Goal: Contribute content: Contribute content

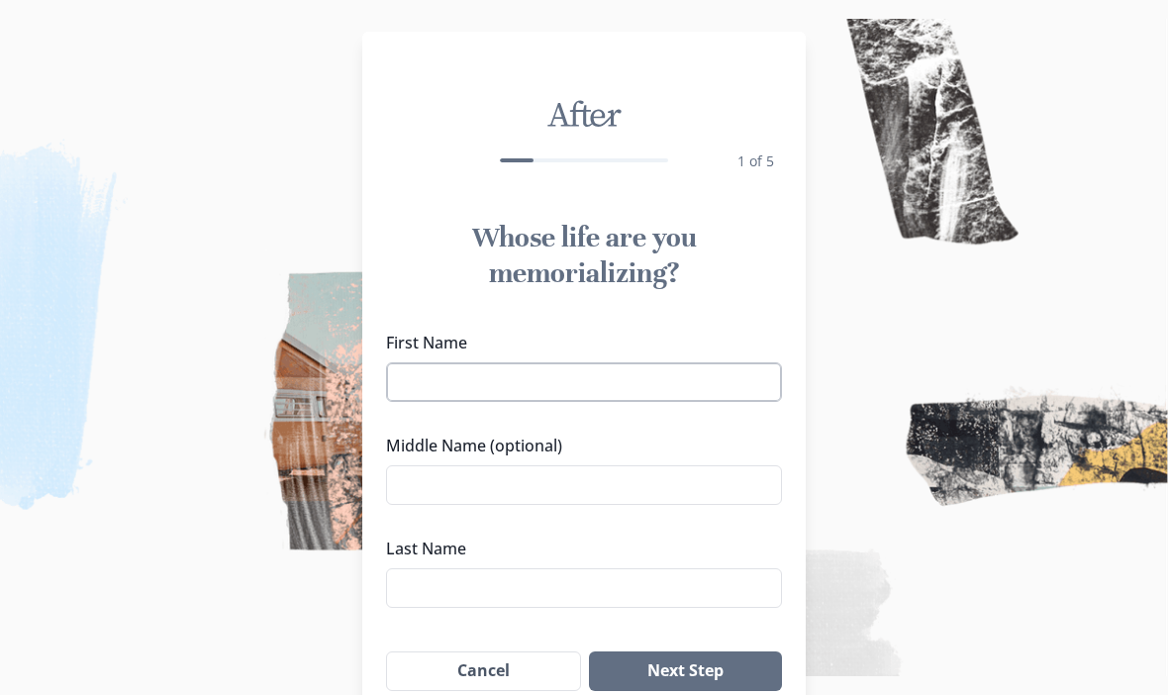
click at [588, 378] on input "First Name" at bounding box center [584, 382] width 396 height 40
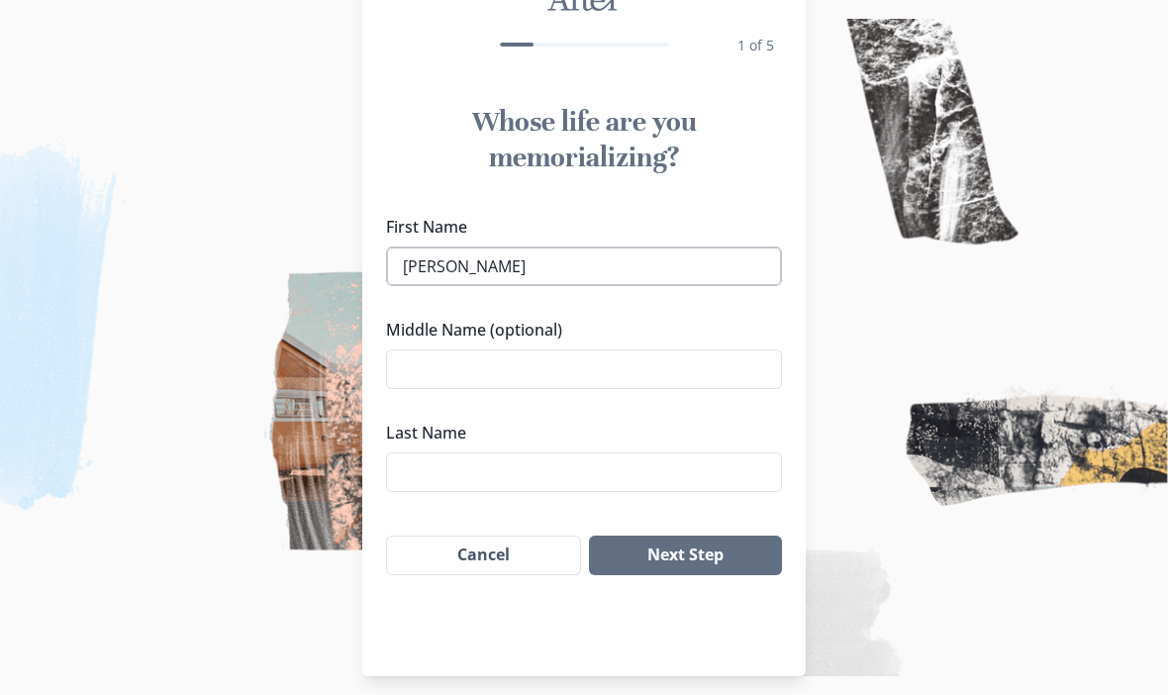
scroll to position [129, 0]
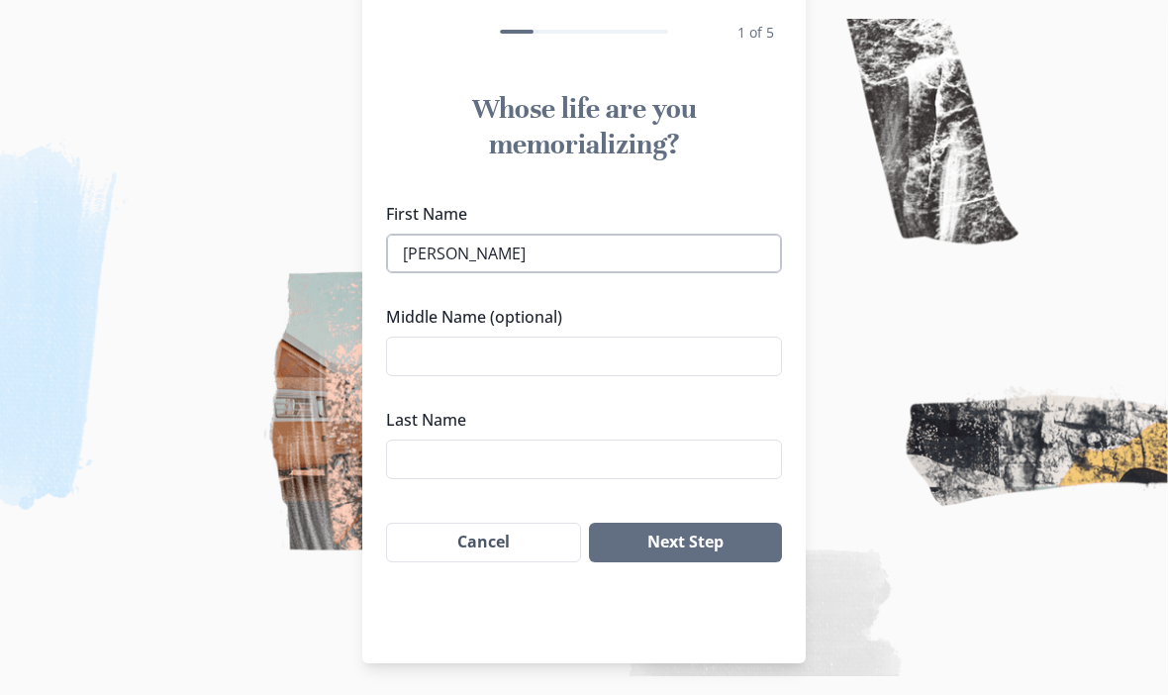
type input "[PERSON_NAME]"
click at [457, 459] on input "Last Name" at bounding box center [584, 459] width 396 height 40
type input "Mazokopos"
click at [699, 540] on button "Next Step" at bounding box center [685, 542] width 193 height 40
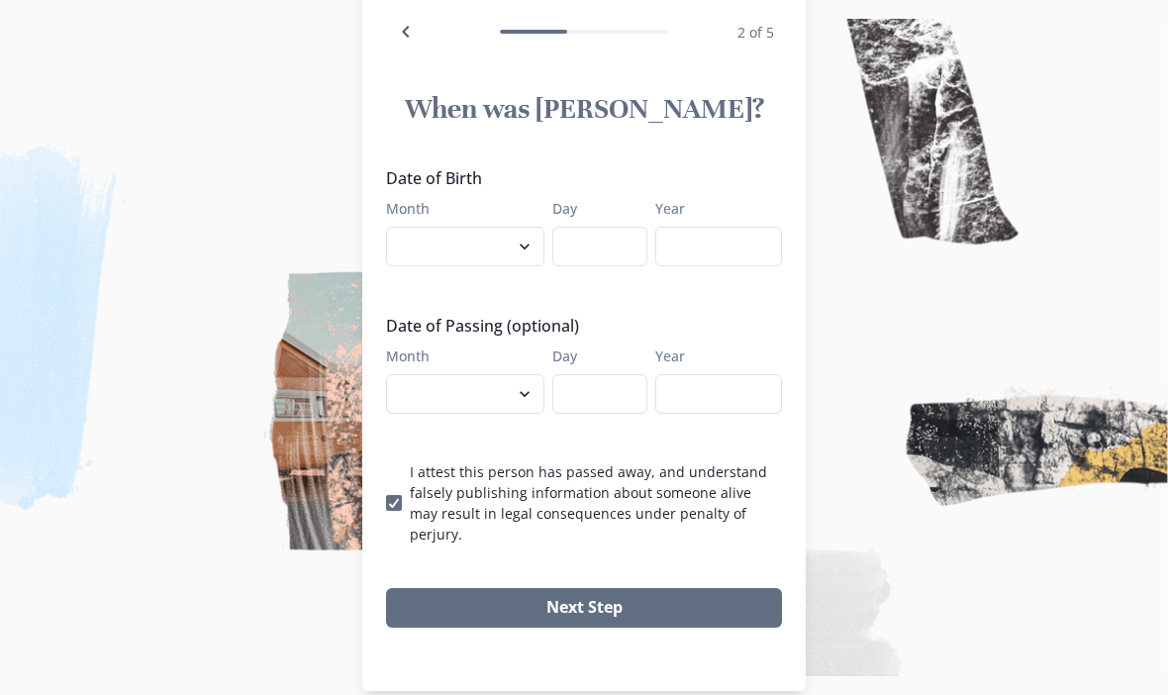
scroll to position [67, 0]
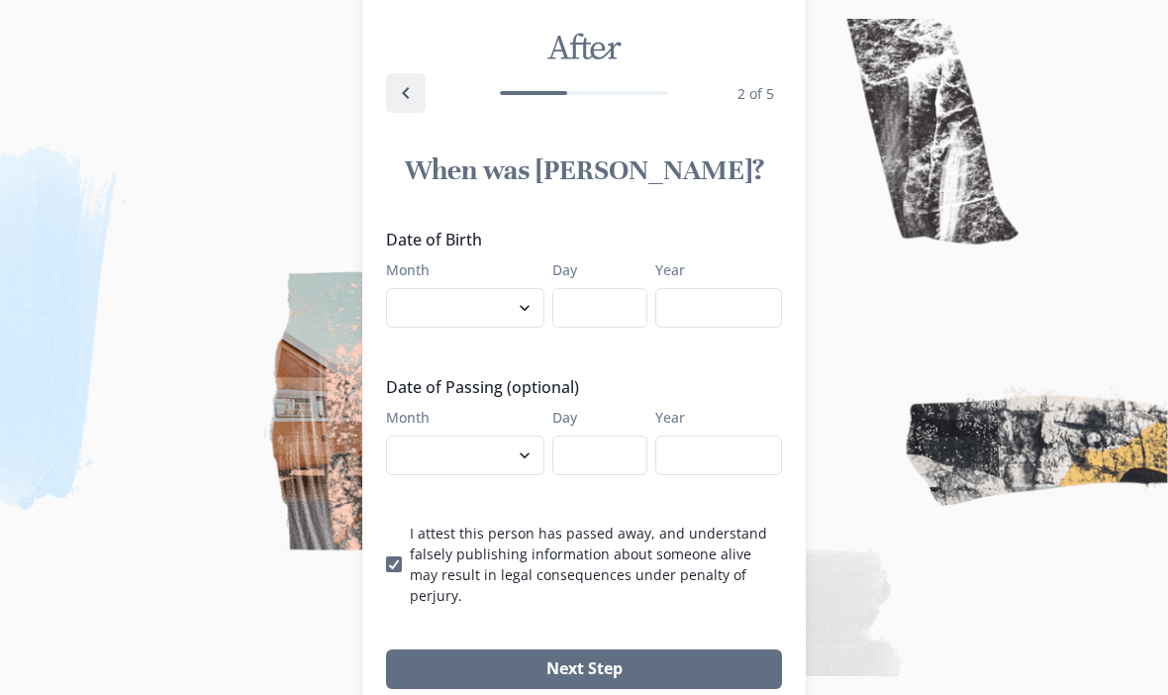
click at [415, 93] on icon "Back" at bounding box center [406, 93] width 24 height 24
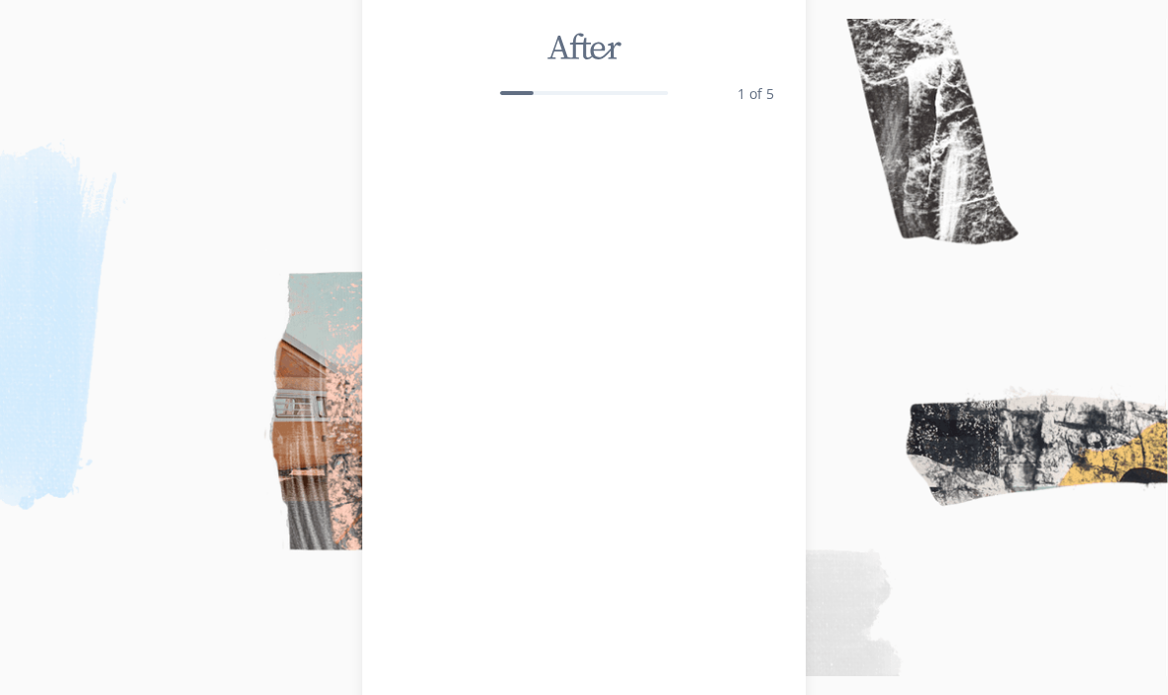
scroll to position [60, 0]
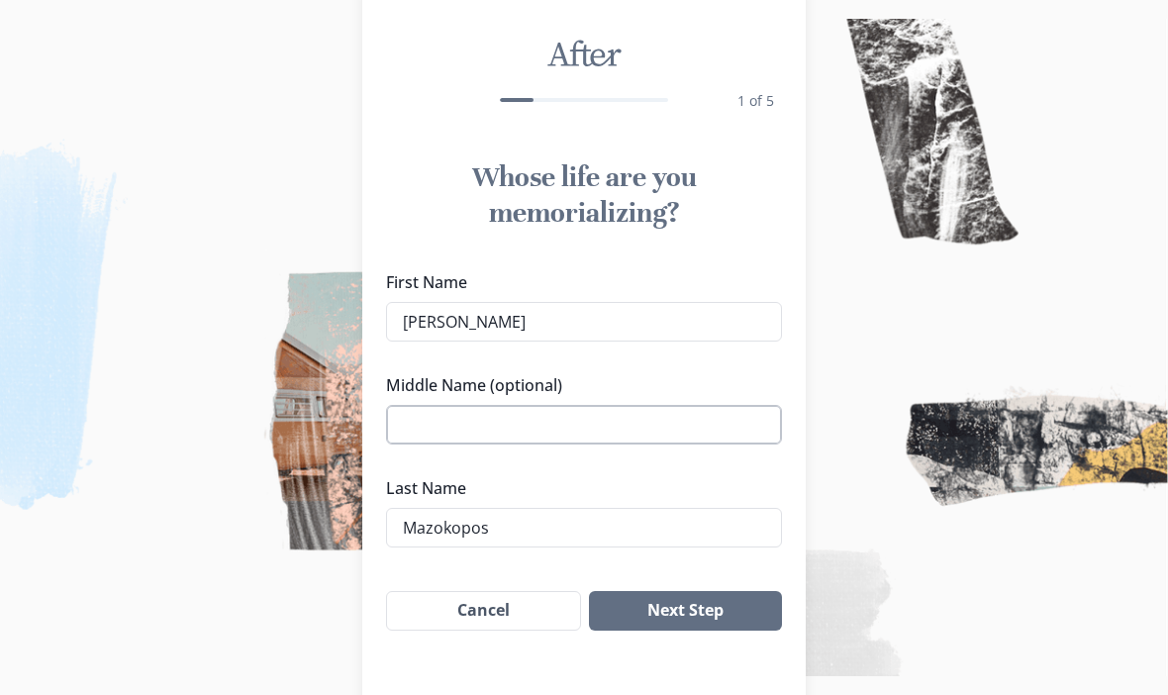
click at [507, 435] on input "Middle Name (optional)" at bounding box center [584, 425] width 396 height 40
type input "Panos"
click at [711, 602] on button "Next Step" at bounding box center [685, 611] width 193 height 40
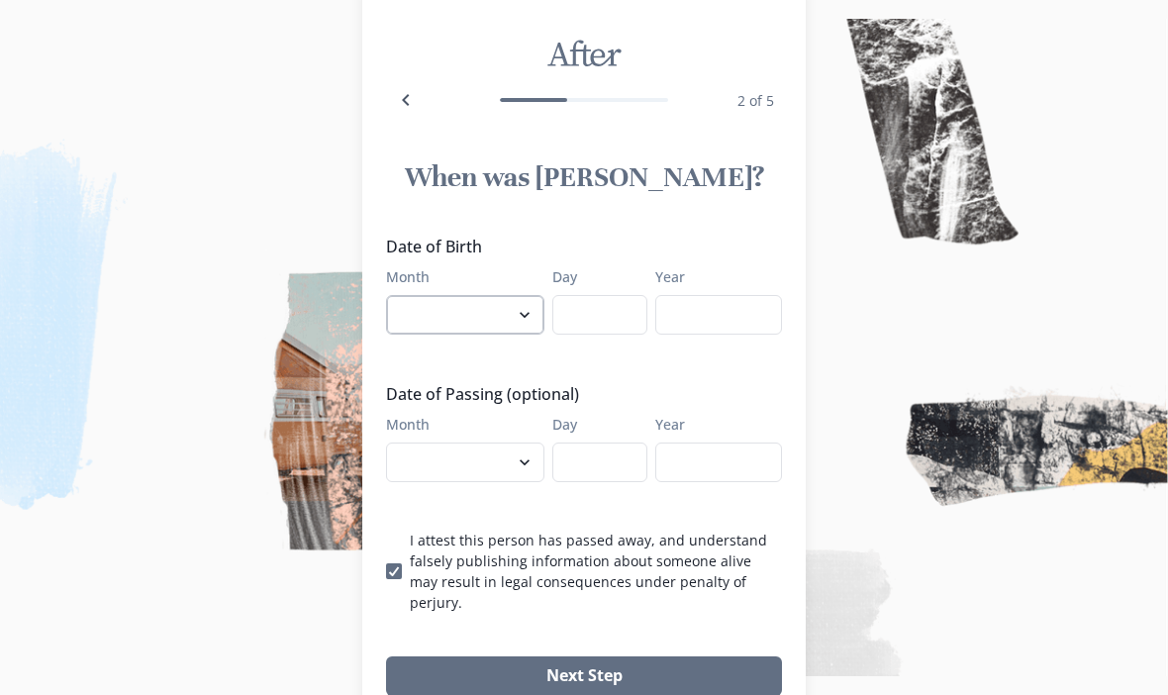
click at [501, 322] on select "January February March April May June July August September October November De…" at bounding box center [465, 315] width 158 height 40
select select "1"
click at [619, 312] on input "Day" at bounding box center [599, 315] width 95 height 40
type input "7"
click at [721, 319] on input "Year" at bounding box center [718, 315] width 127 height 40
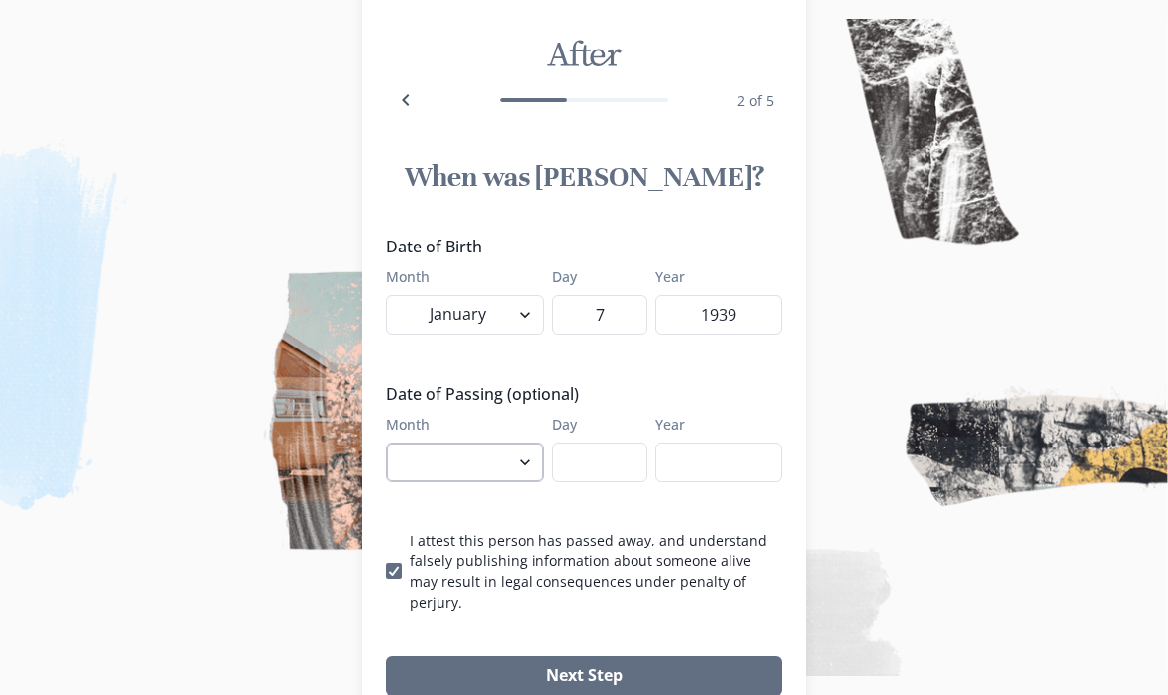
type input "1939"
click at [447, 463] on select "January February March April May June July August September October November De…" at bounding box center [465, 462] width 158 height 40
select select "9"
click at [608, 451] on input "Day" at bounding box center [599, 462] width 95 height 40
type input "25"
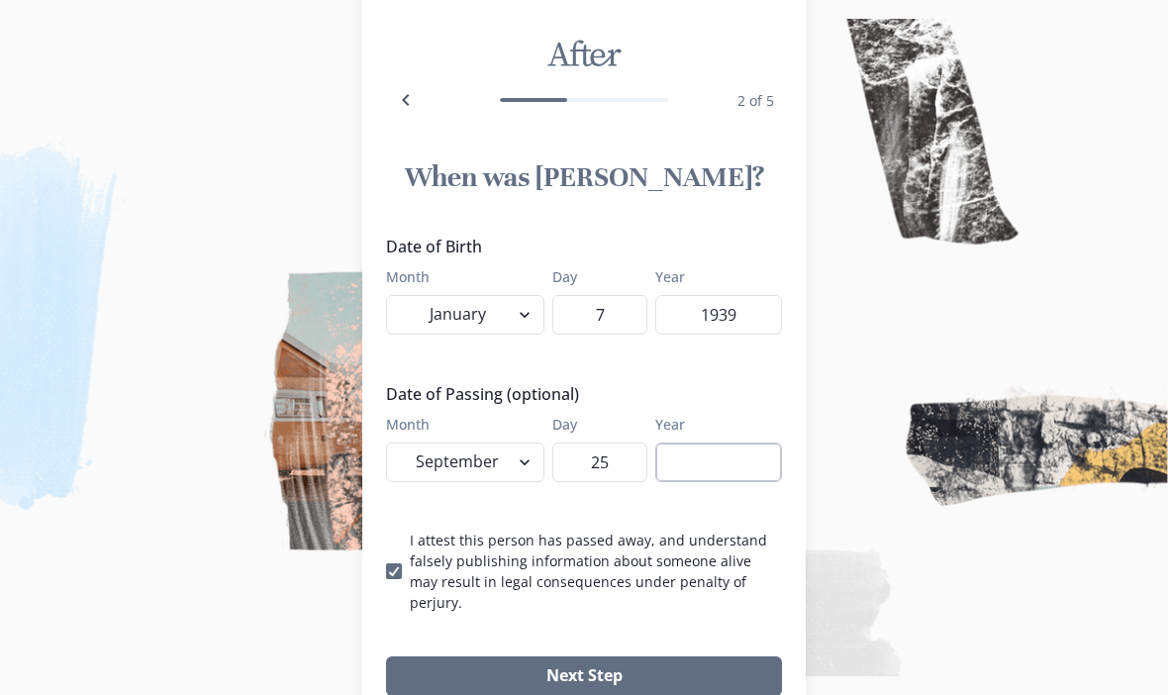
click at [722, 477] on input "Year" at bounding box center [718, 462] width 127 height 40
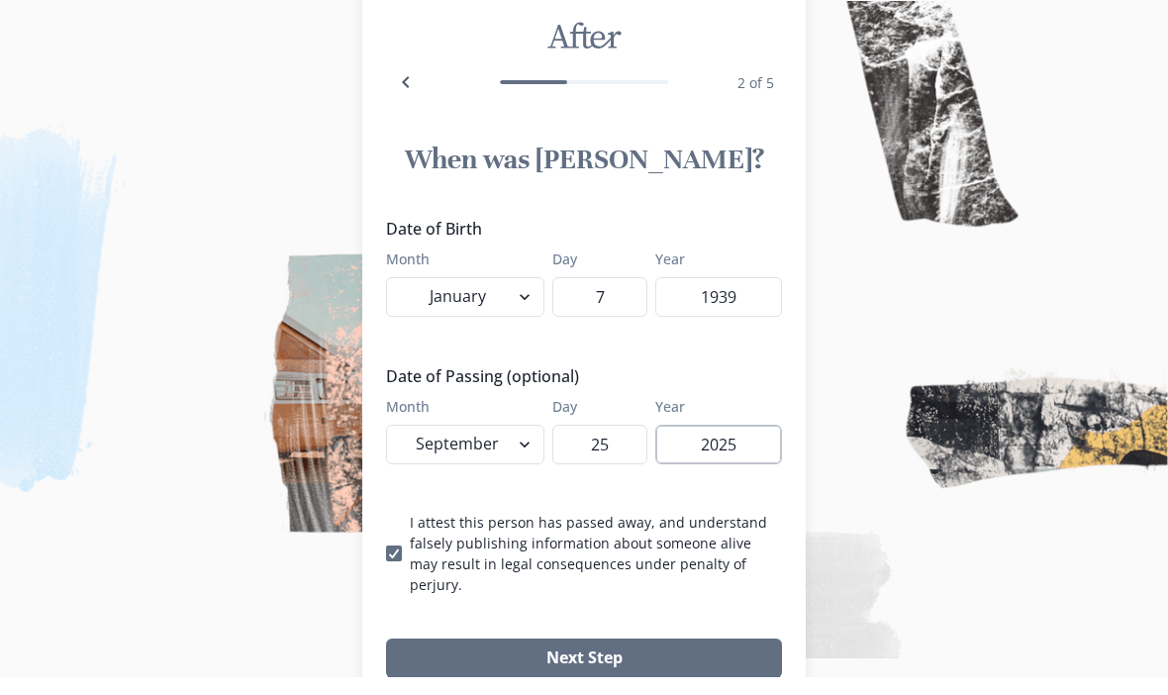
scroll to position [136, 0]
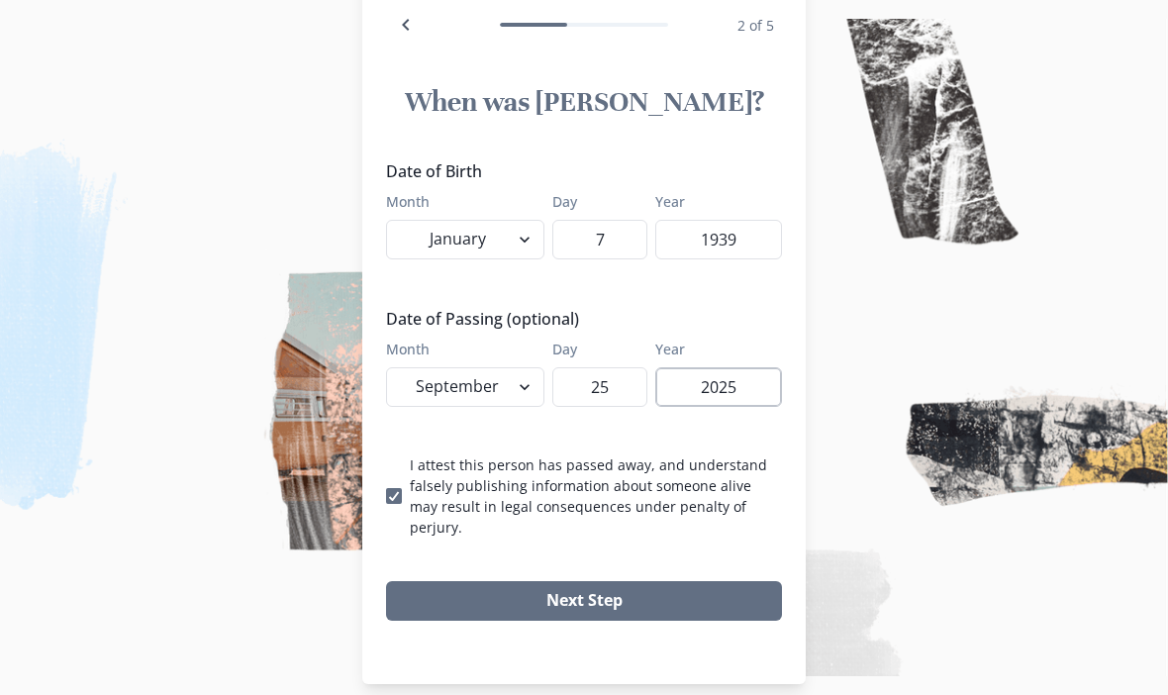
type input "2025"
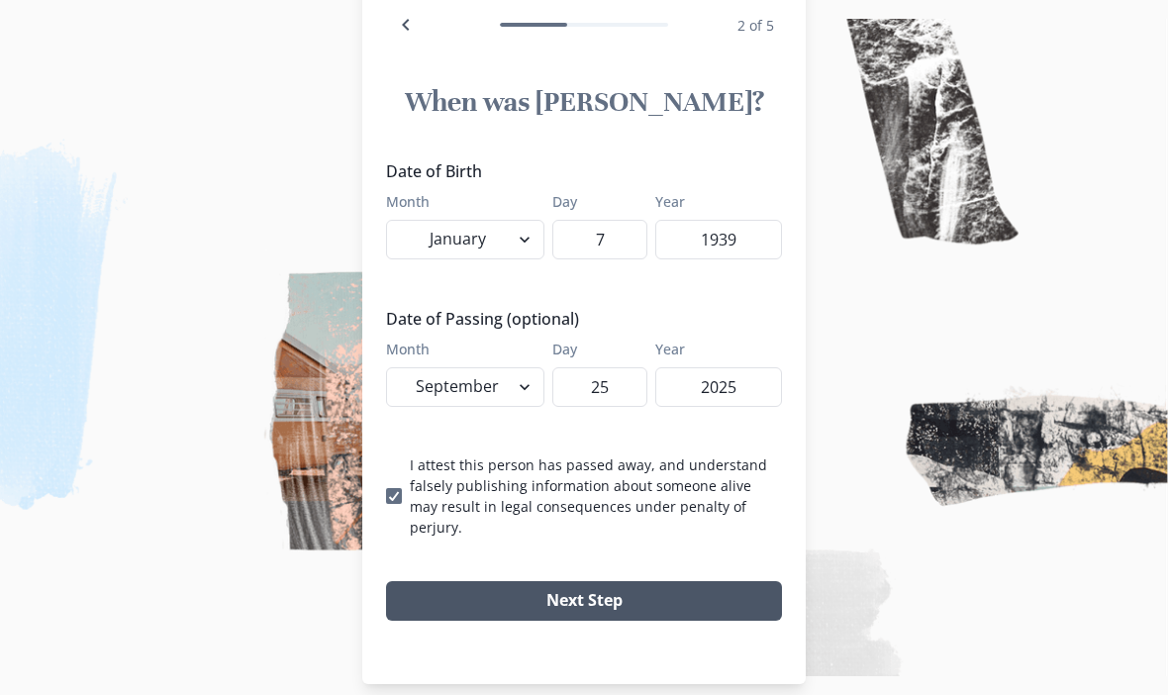
click at [658, 581] on button "Next Step" at bounding box center [584, 601] width 396 height 40
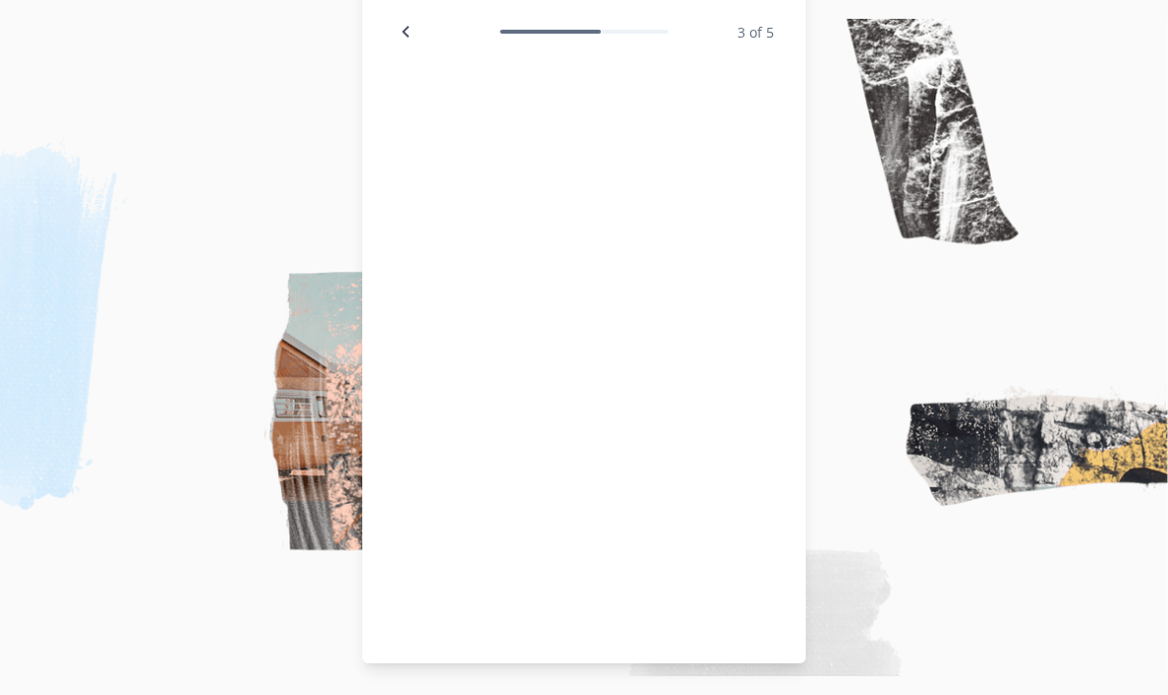
scroll to position [60, 0]
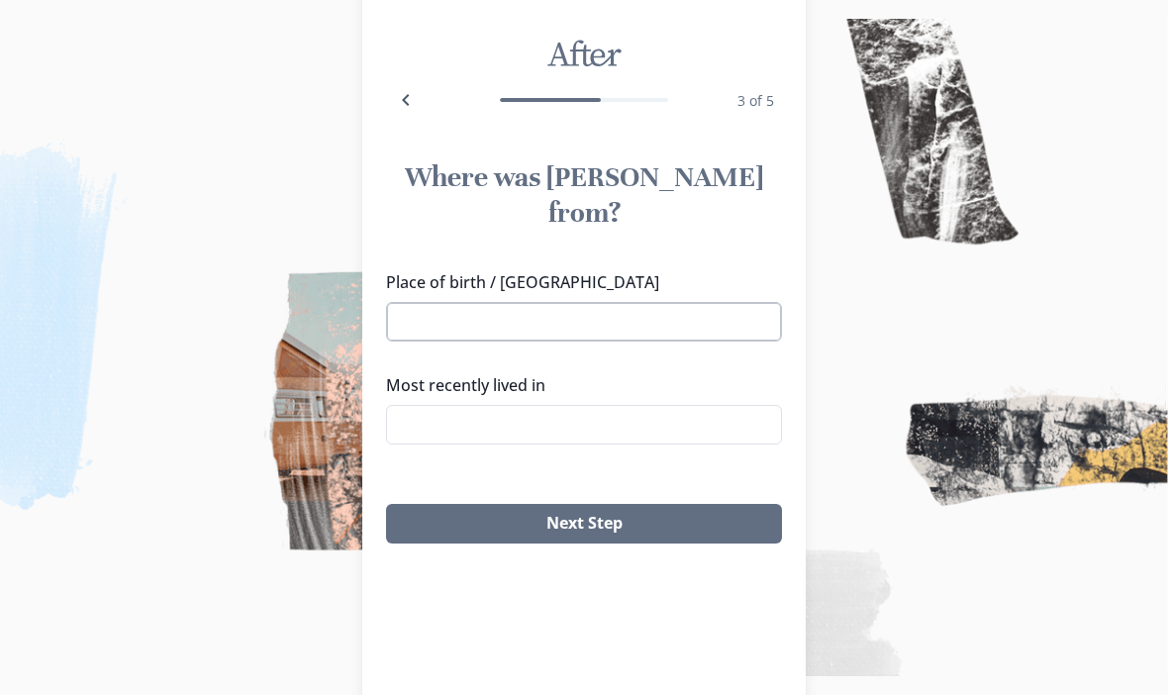
click at [625, 302] on input "Place of birth / [GEOGRAPHIC_DATA]" at bounding box center [584, 322] width 396 height 40
click at [518, 329] on li "Karpenisi, [GEOGRAPHIC_DATA]" at bounding box center [584, 323] width 394 height 32
type input "Karpenisi, [GEOGRAPHIC_DATA]"
click at [608, 405] on input "Most recently lived in" at bounding box center [584, 425] width 396 height 40
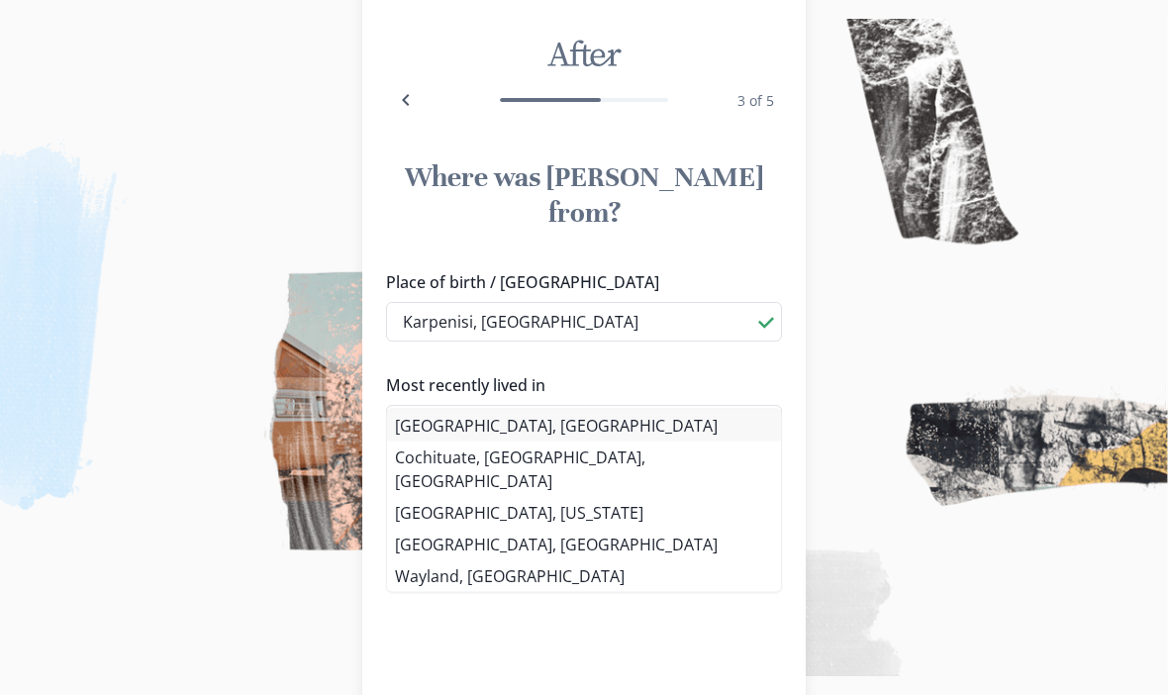
type input "[GEOGRAPHIC_DATA], [GEOGRAPHIC_DATA]"
click at [453, 423] on li "[GEOGRAPHIC_DATA], [GEOGRAPHIC_DATA]" at bounding box center [584, 426] width 394 height 32
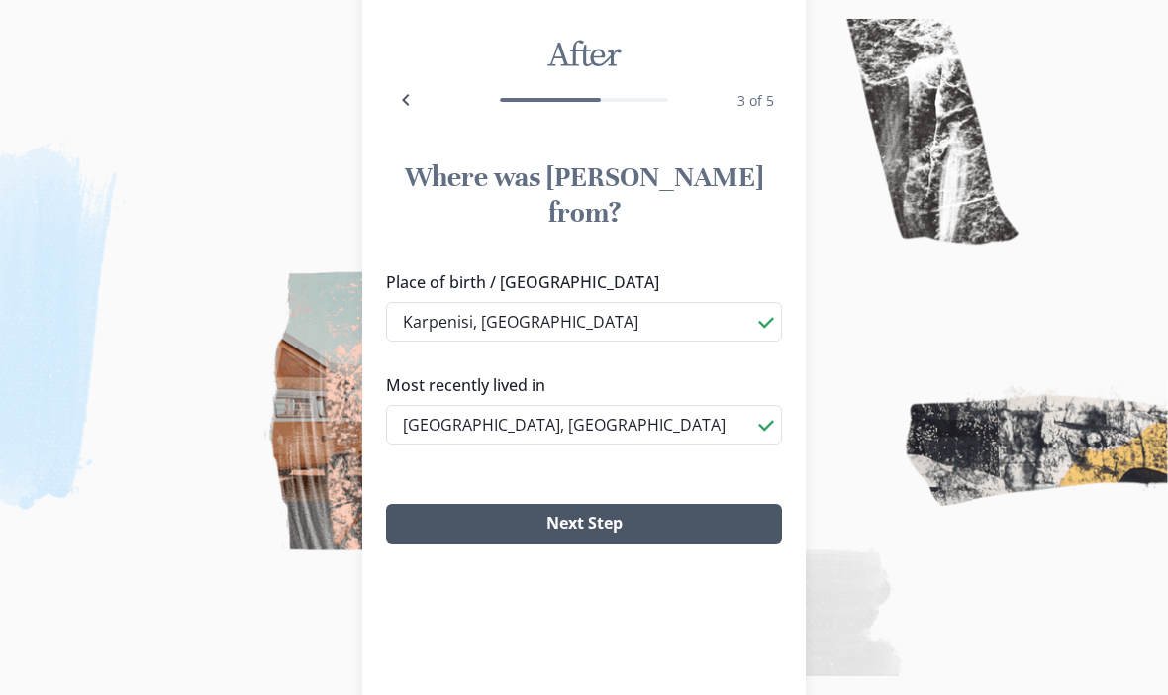
click at [645, 504] on button "Next Step" at bounding box center [584, 524] width 396 height 40
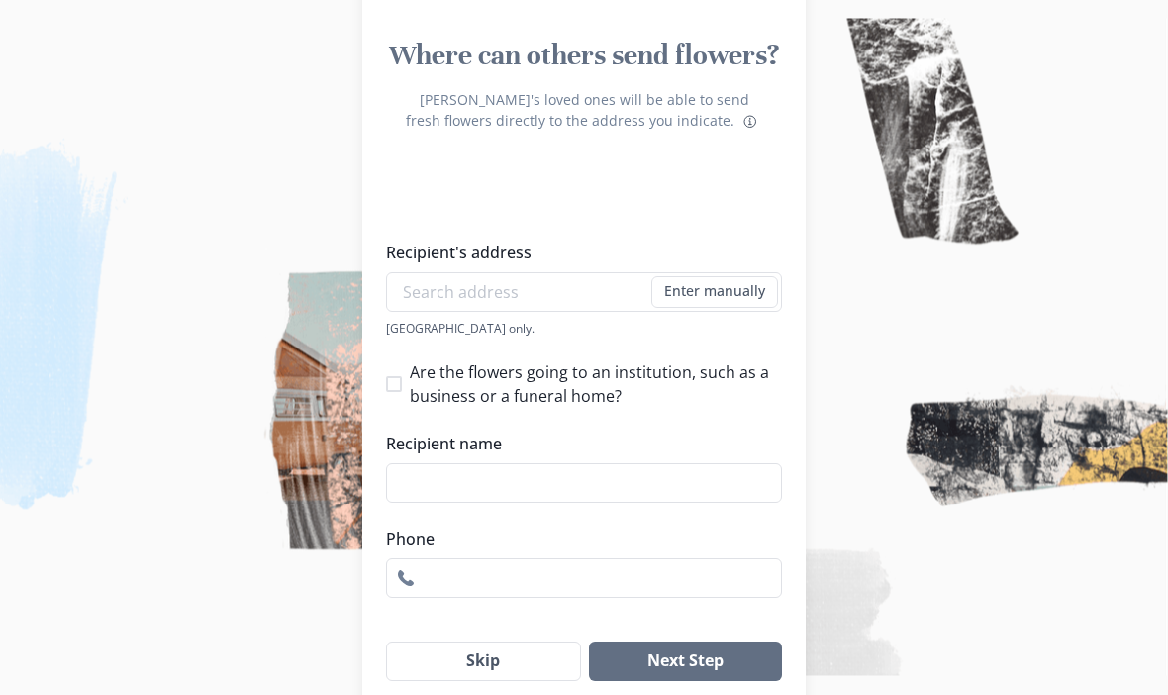
scroll to position [216, 0]
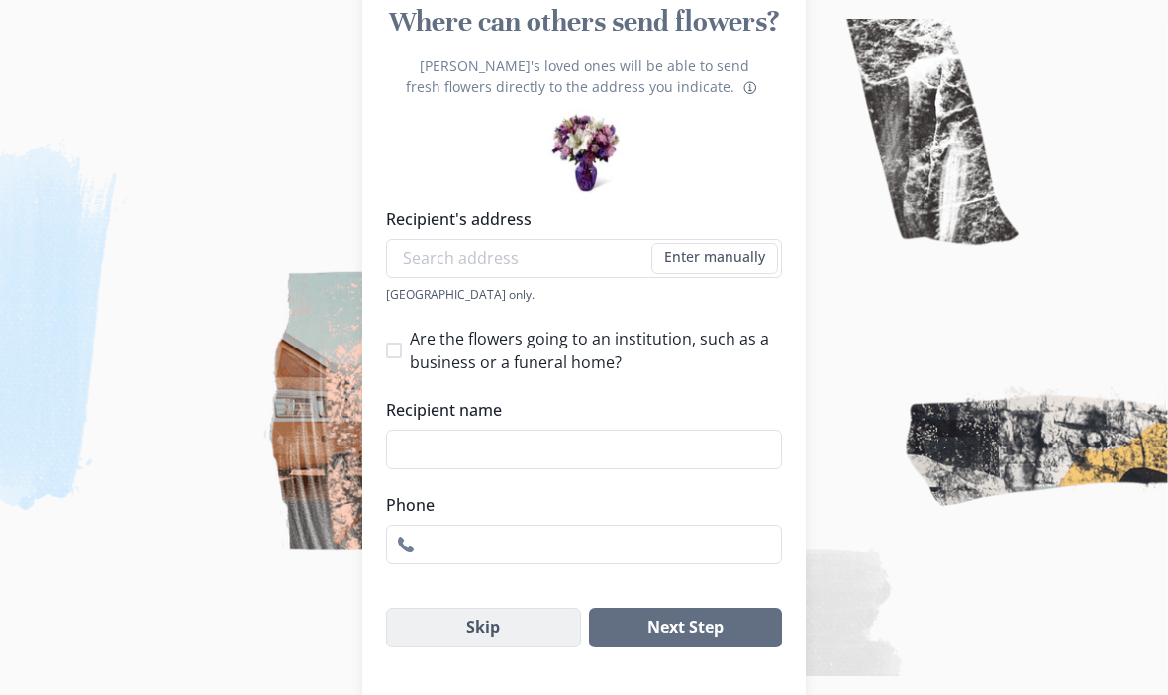
click at [479, 645] on button "Skip" at bounding box center [483, 628] width 195 height 40
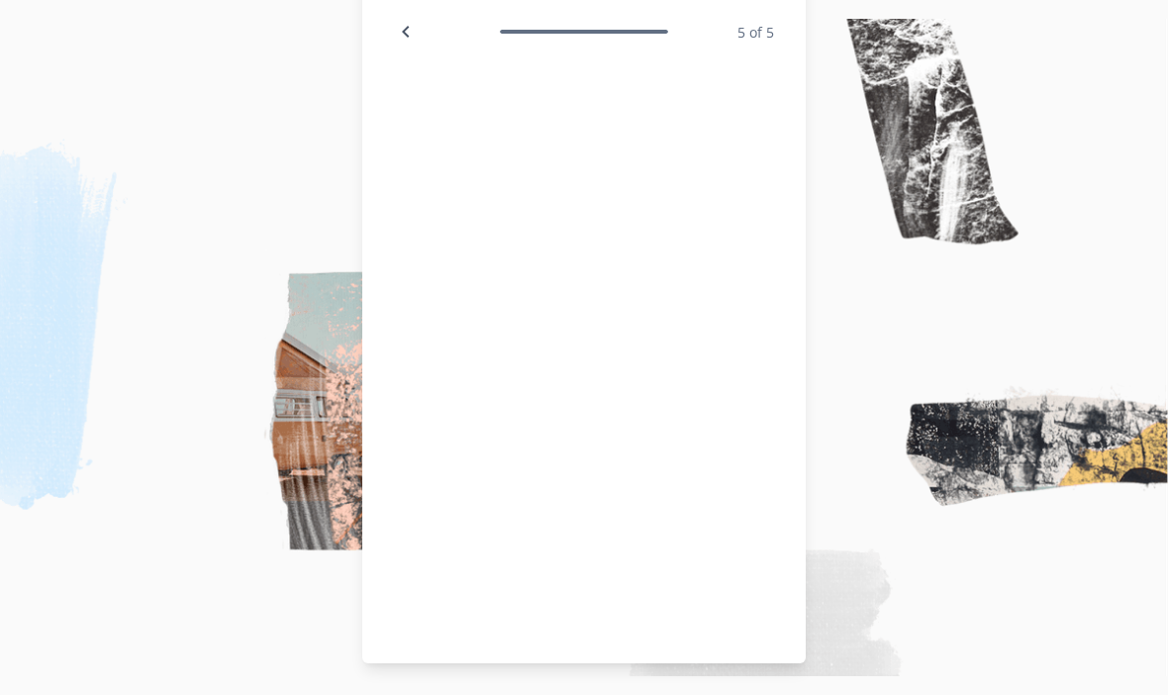
scroll to position [60, 0]
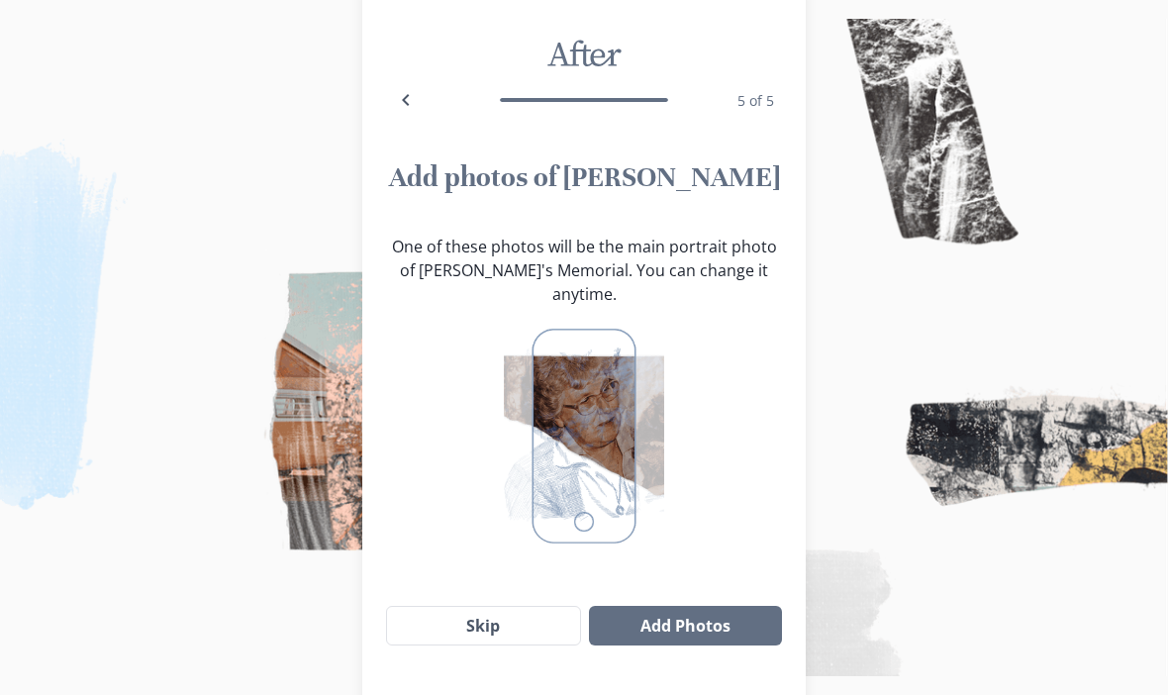
click at [488, 624] on button "Skip" at bounding box center [483, 626] width 195 height 40
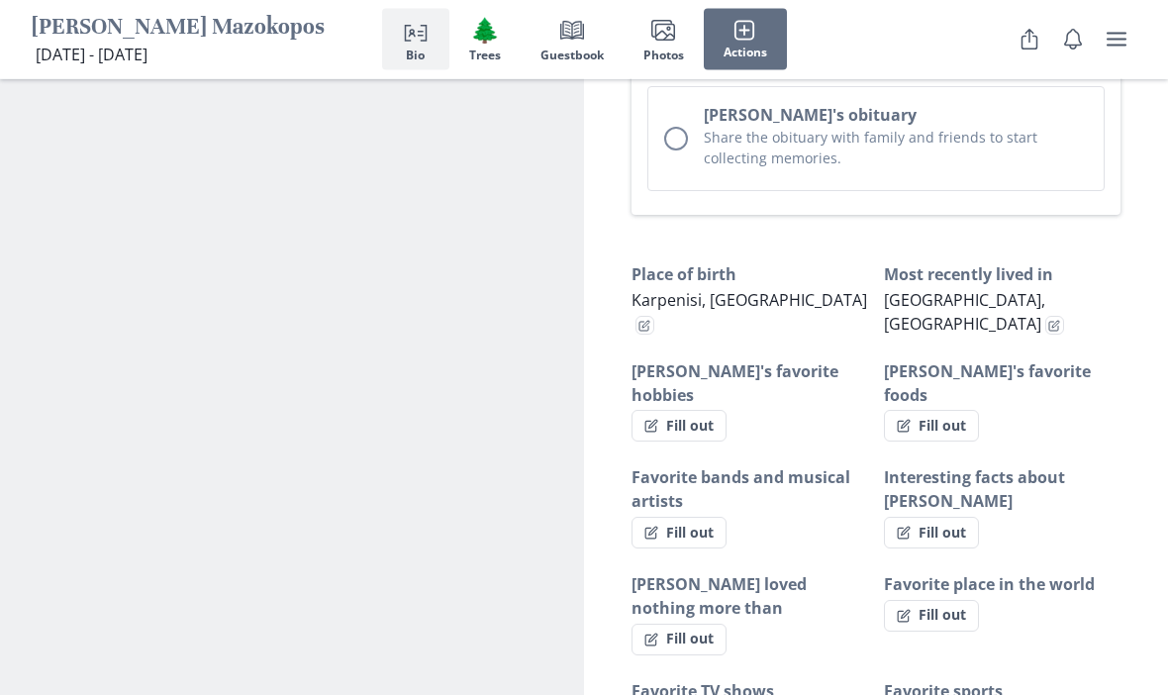
scroll to position [1290, 0]
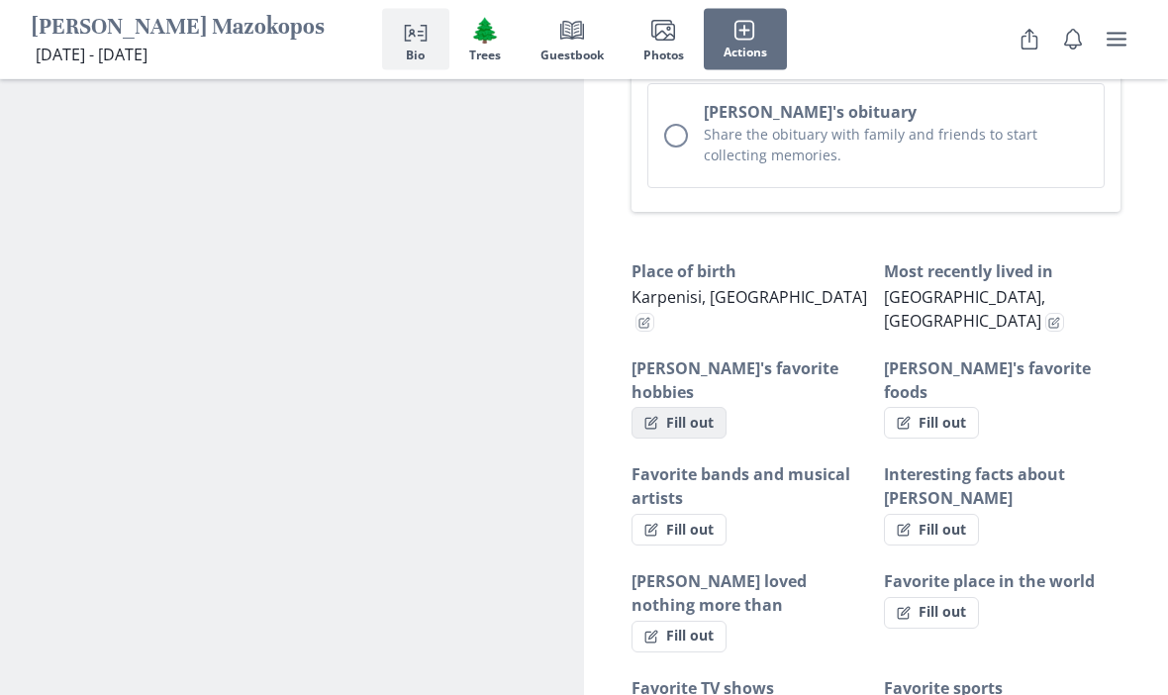
click at [694, 408] on button "Fill out" at bounding box center [678, 424] width 95 height 32
select select "[PERSON_NAME]'s favorite hobbies"
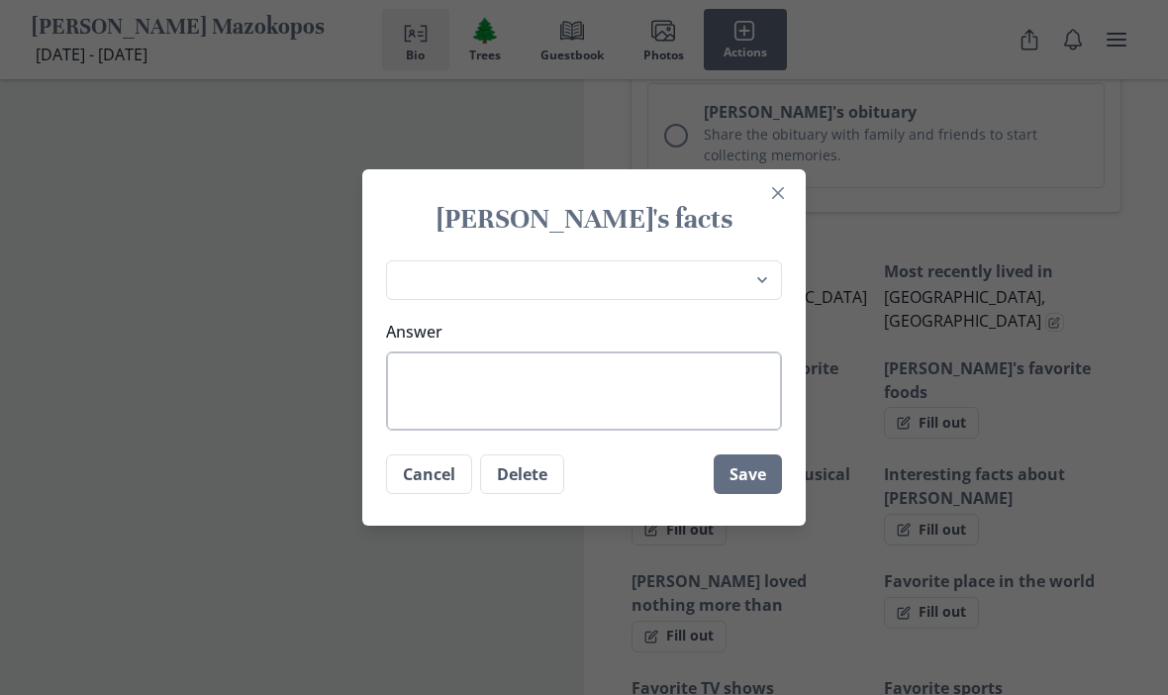
click at [510, 428] on textarea "Answer" at bounding box center [584, 390] width 396 height 79
type textarea "G"
type textarea "x"
type textarea "Ga"
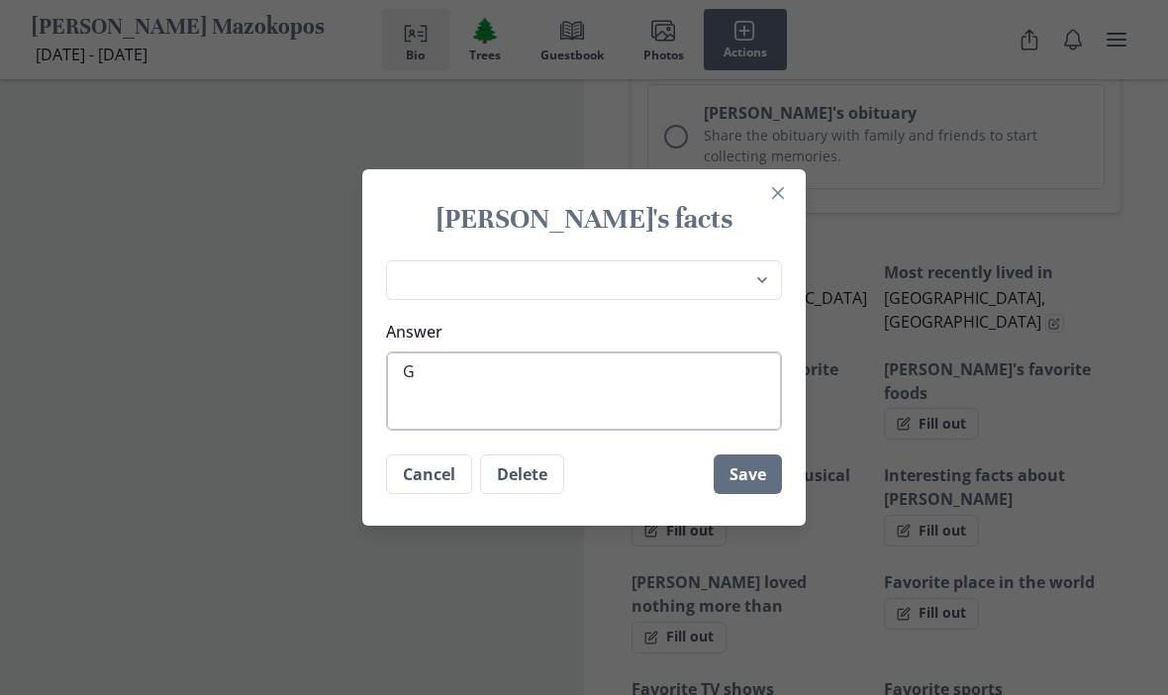
type textarea "x"
type textarea "Gar"
type textarea "x"
type textarea "Gard"
type textarea "x"
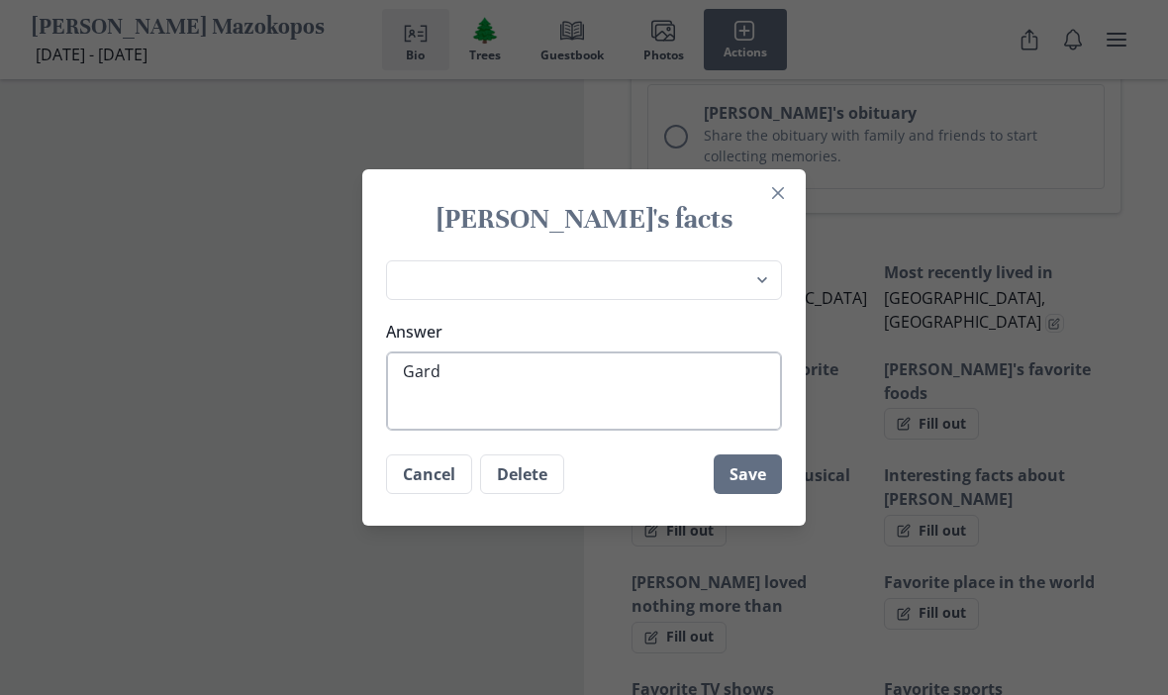
type textarea "Garde"
type textarea "x"
type textarea "Garden"
type textarea "x"
type textarea "Gardeni"
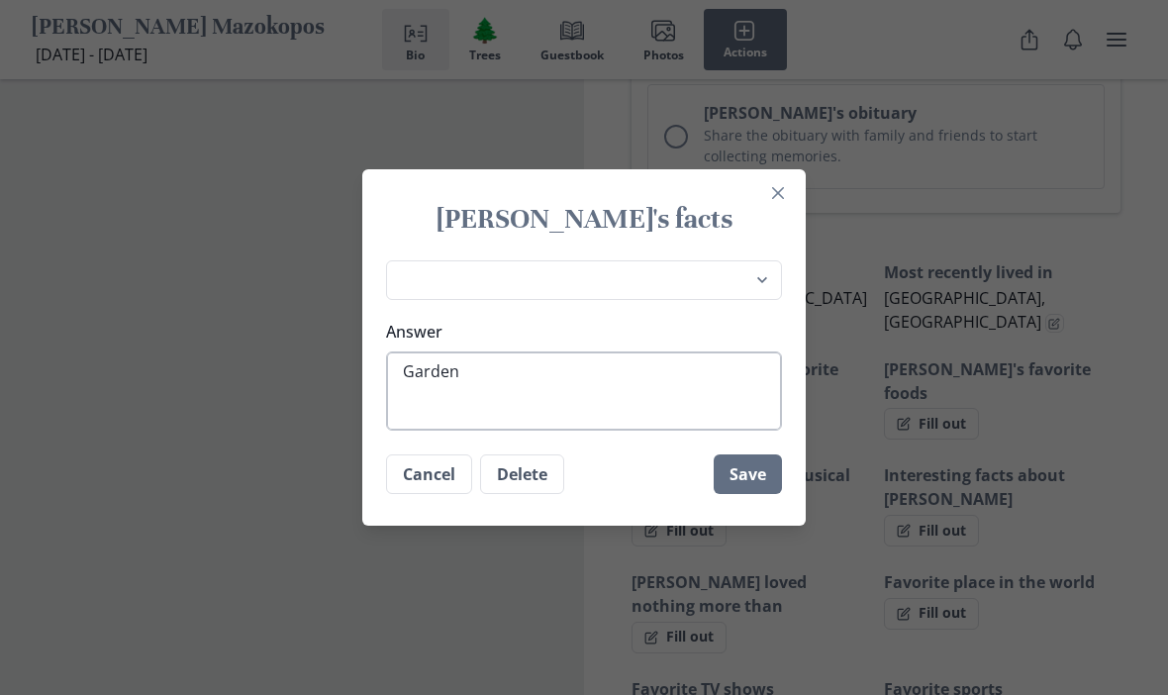
type textarea "x"
type textarea "Gardenii"
type textarea "x"
type textarea "Gardeniin"
type textarea "x"
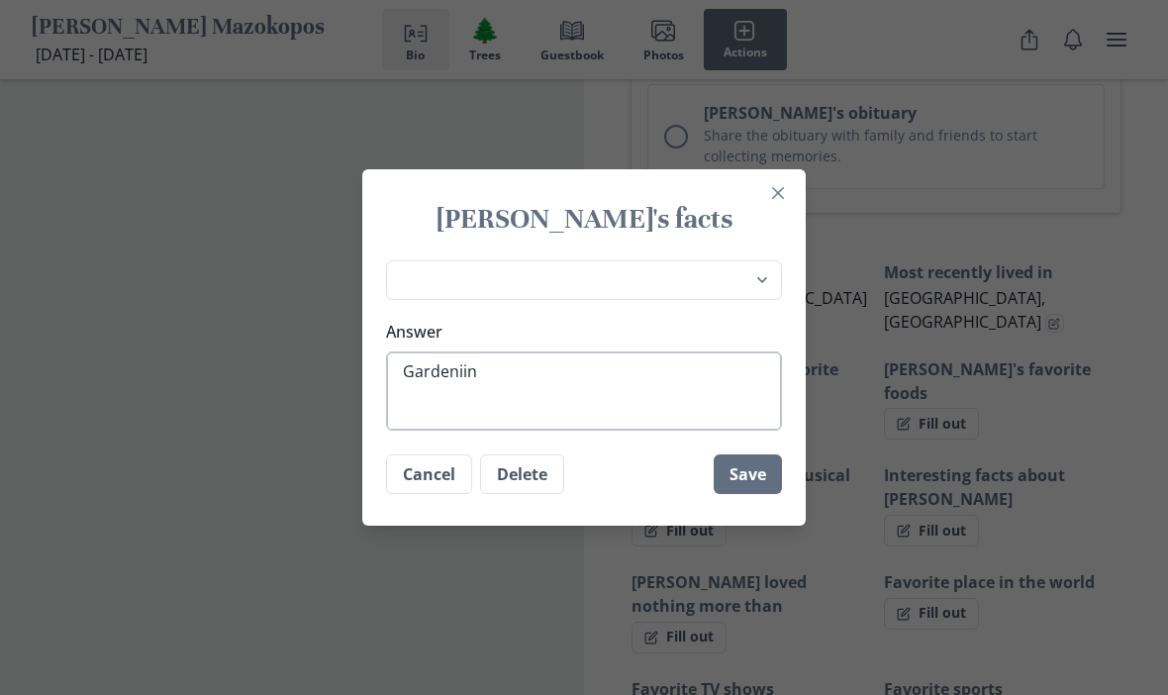
type textarea "Gardeniing"
type textarea "x"
type textarea "Gardening"
type textarea "x"
type textarea "Gardening,"
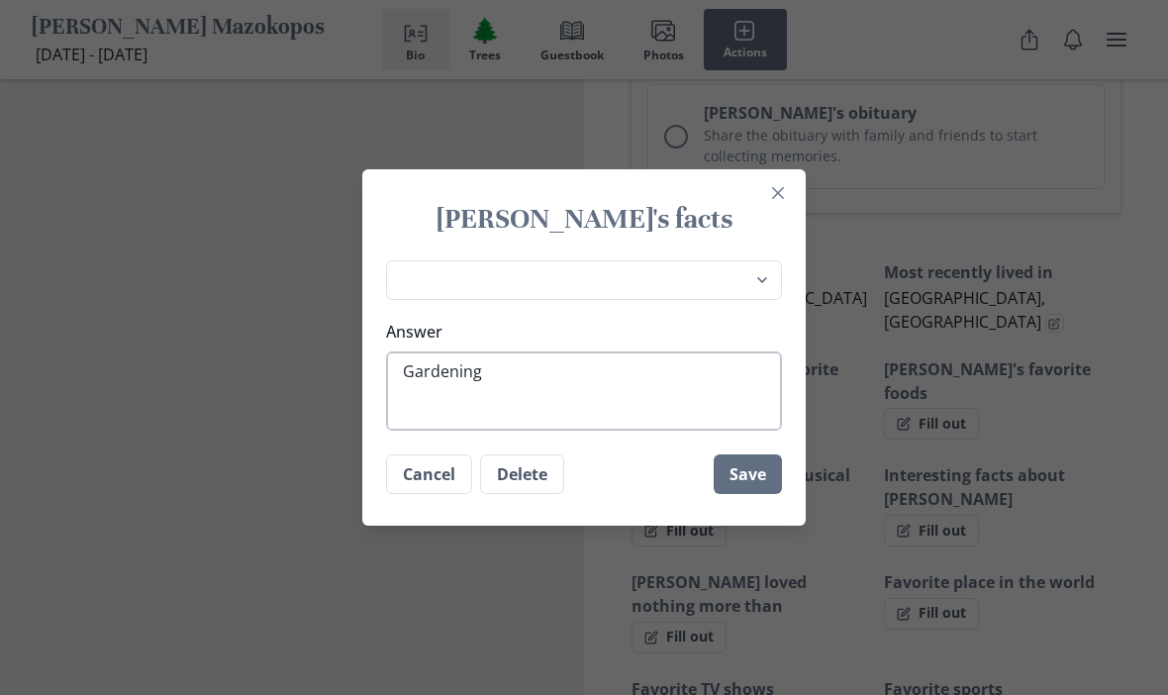
type textarea "x"
type textarea "Gardening,"
type textarea "x"
type textarea "Gardening, s"
type textarea "x"
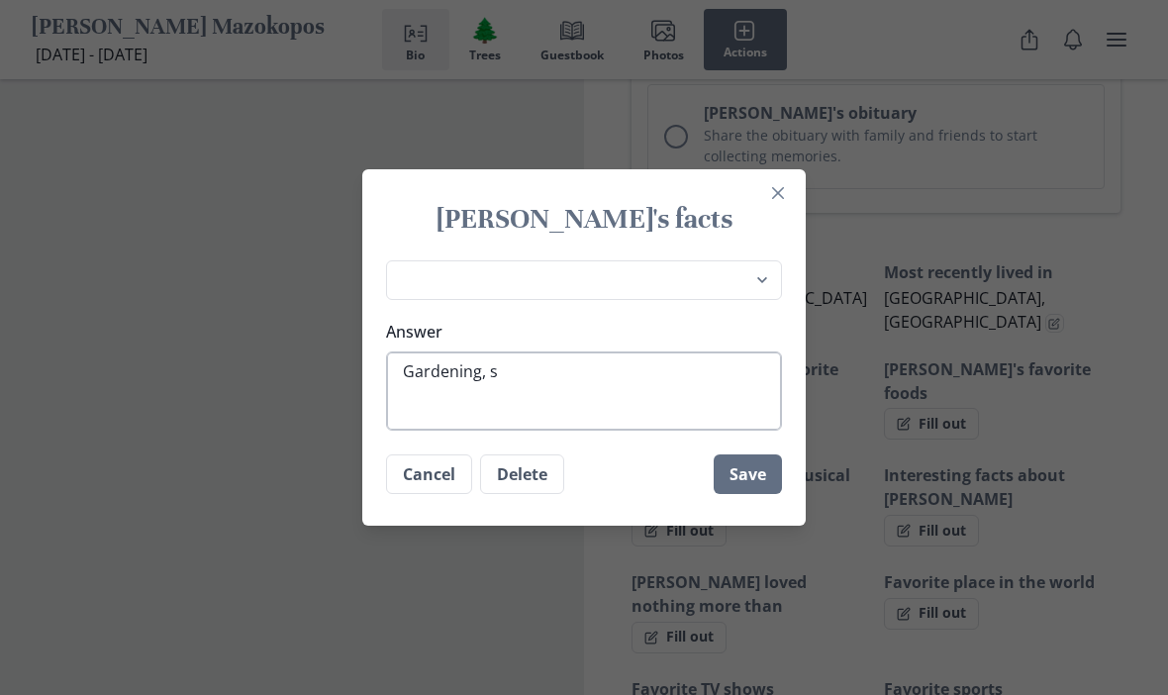
type textarea "Gardening, se"
type textarea "x"
type textarea "Gardening, sew"
type textarea "x"
type textarea "Gardening, sewi"
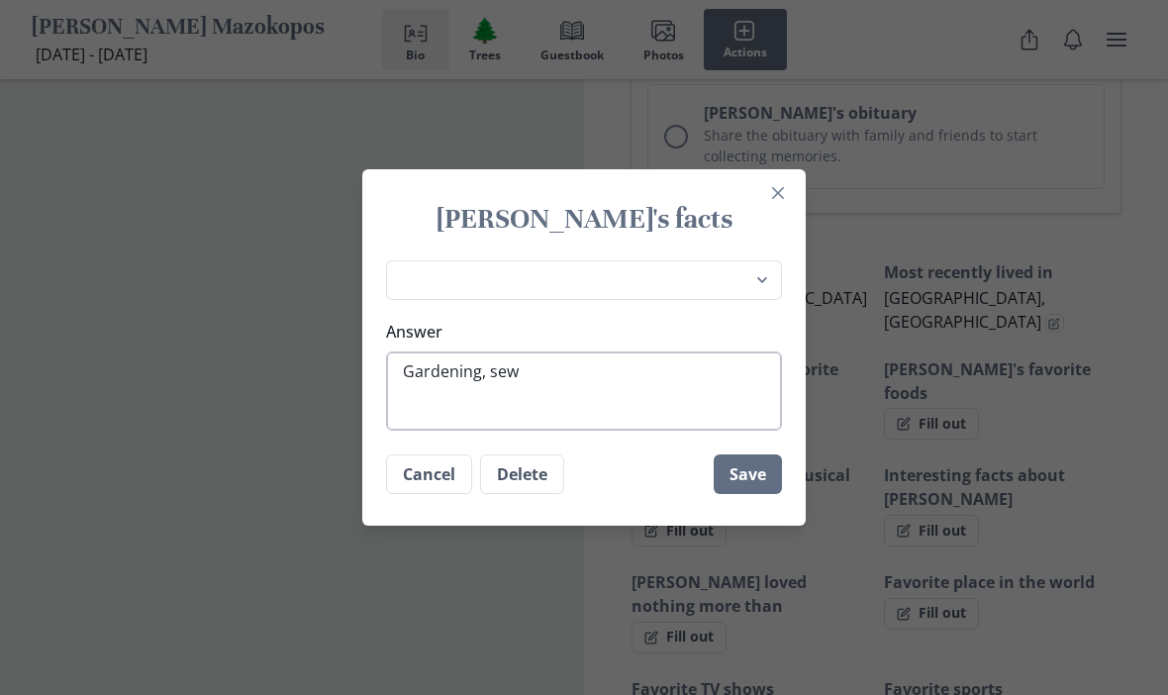
type textarea "x"
type textarea "Gardening, sewin"
type textarea "x"
type textarea "Gardening, sewing"
type textarea "x"
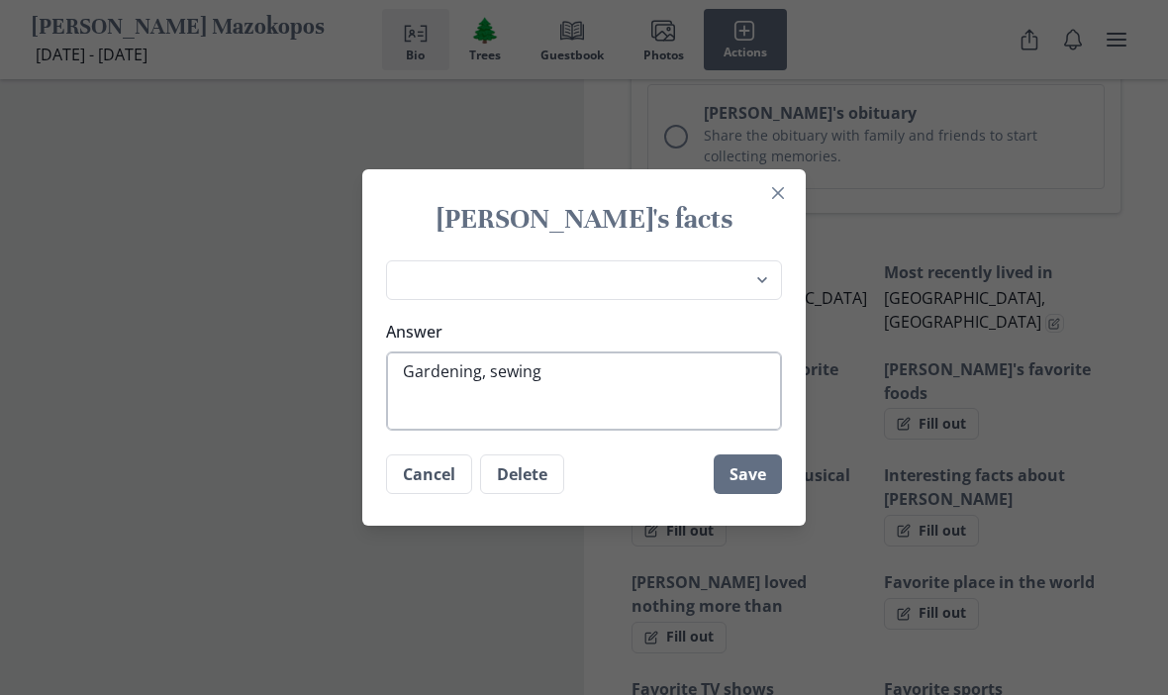
type textarea "Gardening, sewing,"
type textarea "x"
type textarea "Gardening, sewing,"
type textarea "x"
type textarea "Gardening, sewing, p"
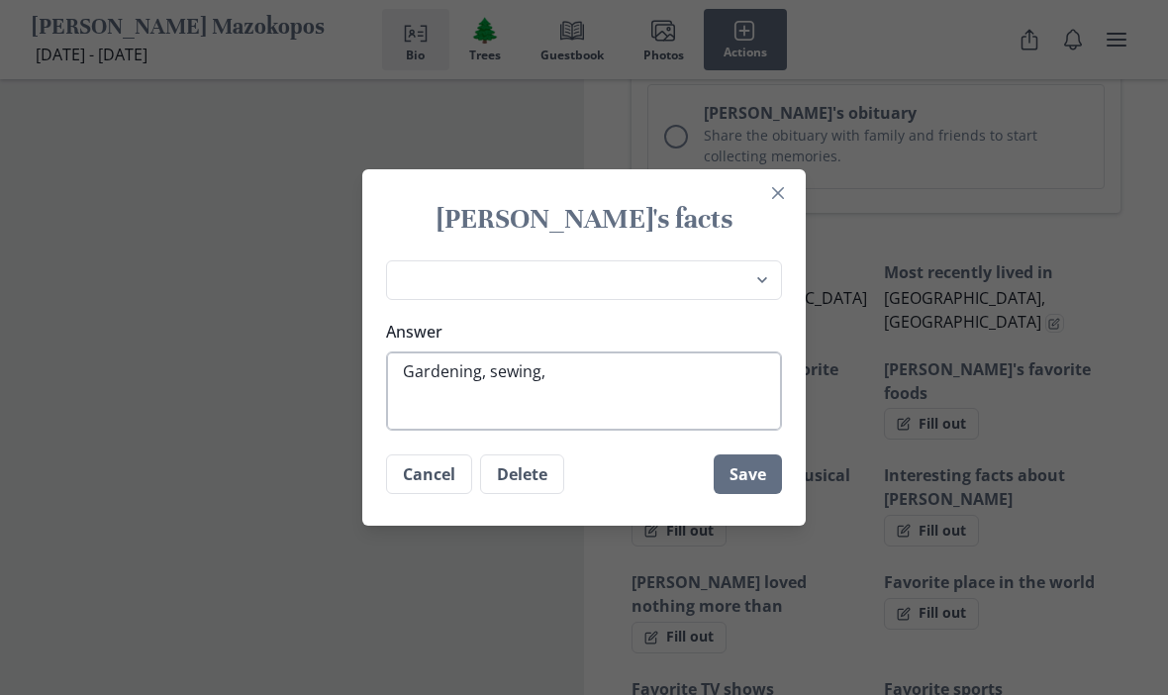
type textarea "x"
type textarea "Gardening, sewing, [GEOGRAPHIC_DATA]"
type textarea "x"
type textarea "Gardening, sewing, [GEOGRAPHIC_DATA]"
type textarea "x"
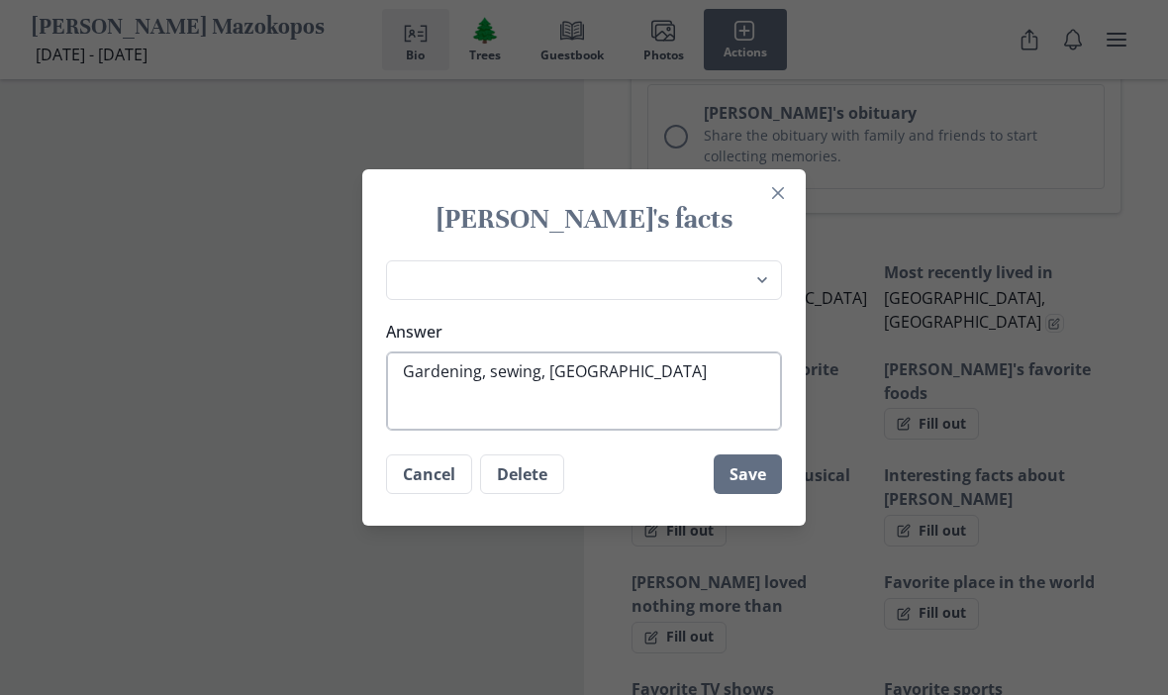
click at [695, 608] on div "[PERSON_NAME]'s facts Place of birth Most recently lived in [PERSON_NAME]'s fav…" at bounding box center [584, 347] width 1168 height 695
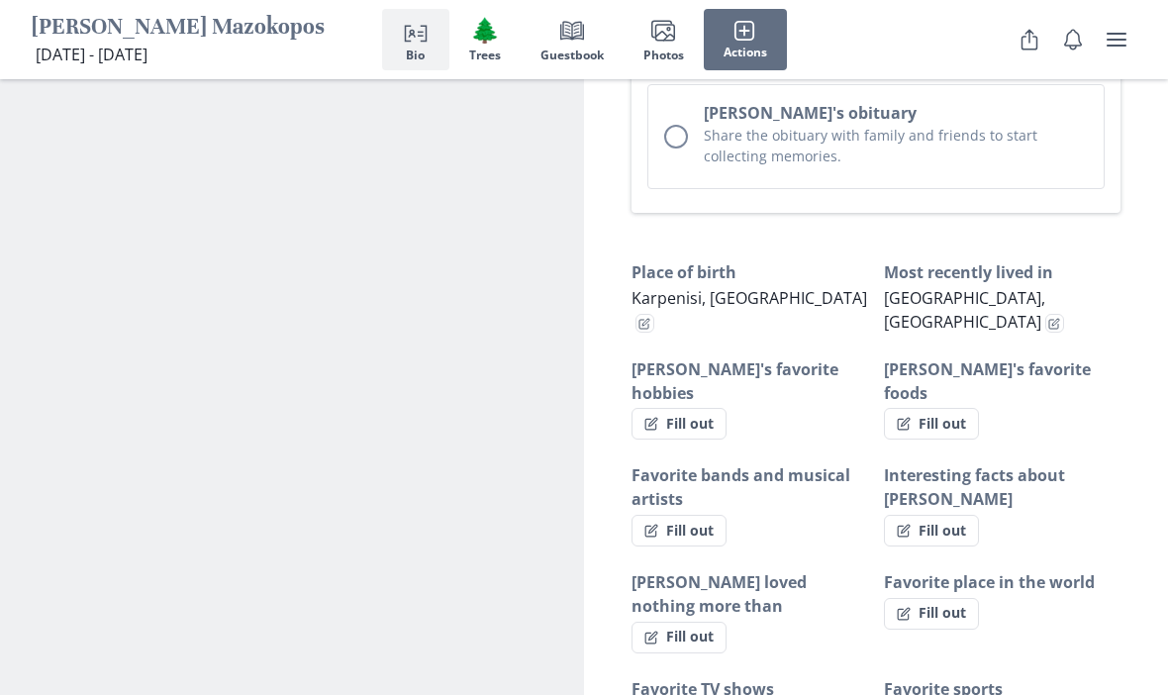
scroll to position [1291, 0]
click at [699, 407] on button "Fill out" at bounding box center [678, 423] width 95 height 32
select select "[PERSON_NAME]'s favorite hobbies"
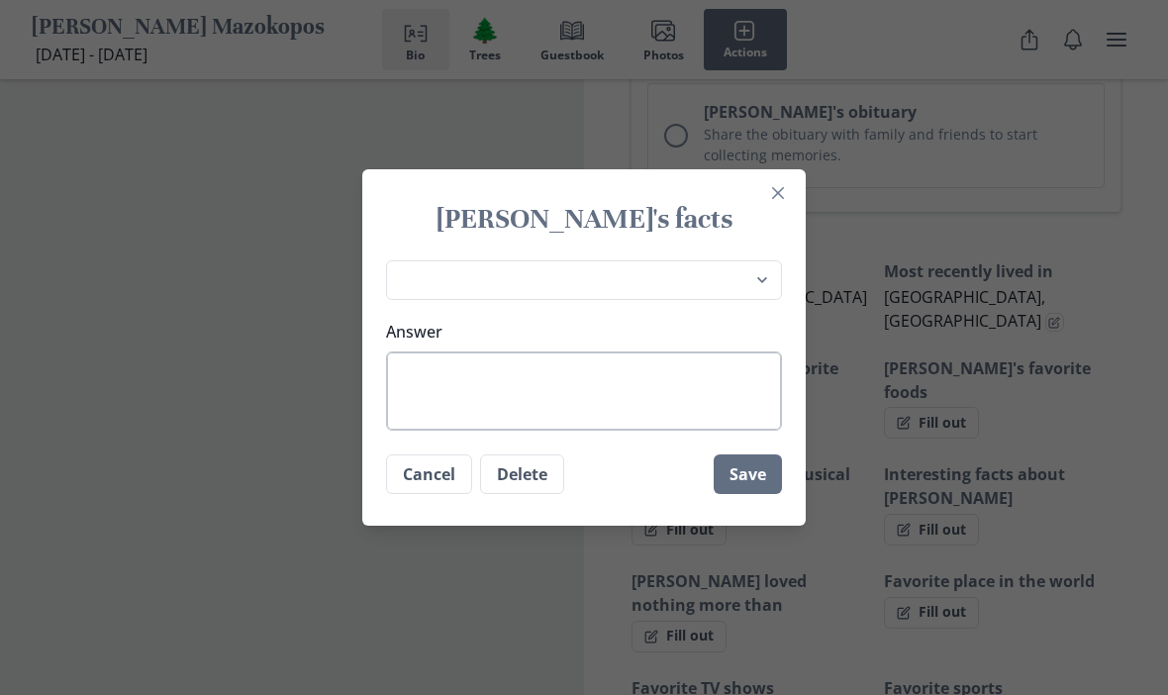
click at [562, 430] on textarea "Answer" at bounding box center [584, 390] width 396 height 79
type textarea "x"
type textarea "G"
type textarea "x"
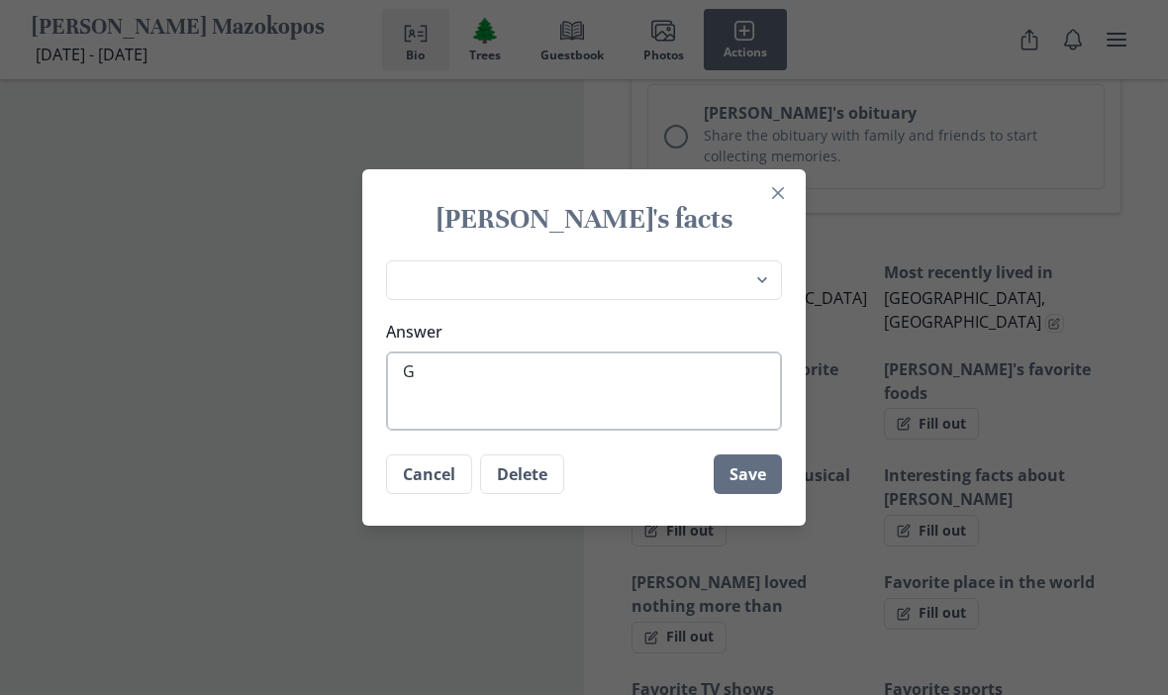
type textarea "Ga"
type textarea "x"
type textarea "Gar"
type textarea "x"
type textarea "Gard"
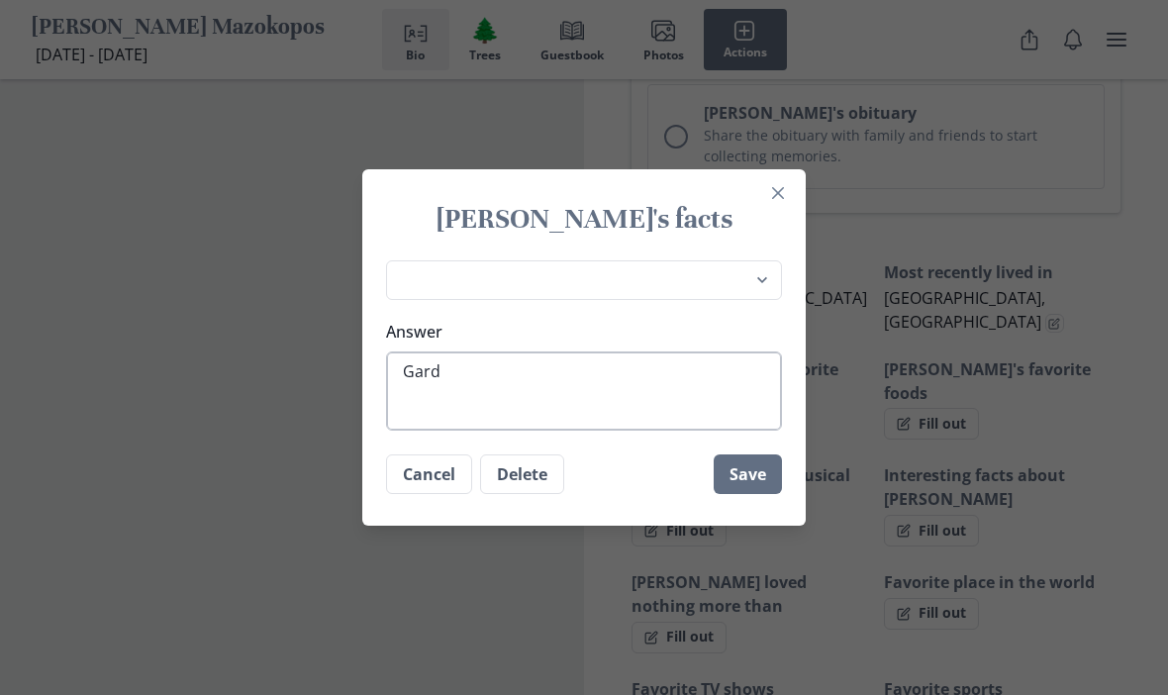
type textarea "x"
type textarea "Garde"
type textarea "x"
type textarea "Garden"
type textarea "x"
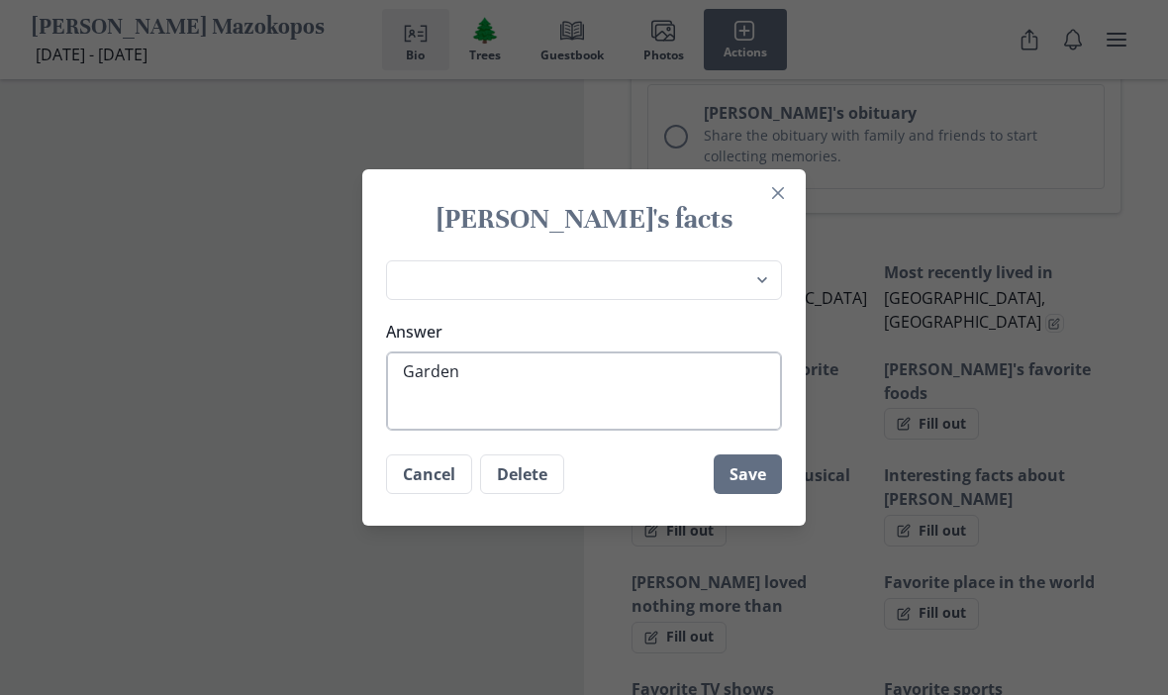
type textarea "Gardeni"
type textarea "x"
type textarea "Gardenin"
type textarea "x"
type textarea "Gardening"
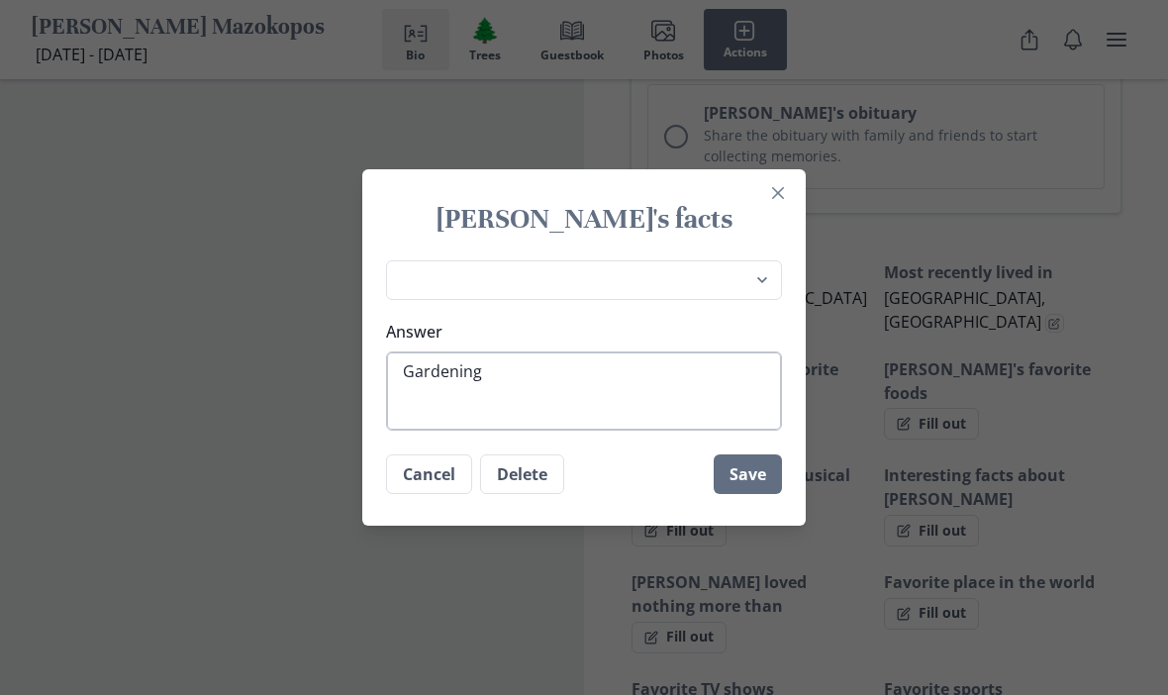
type textarea "x"
type textarea "Gardening,"
type textarea "x"
type textarea "Gardening,"
type textarea "x"
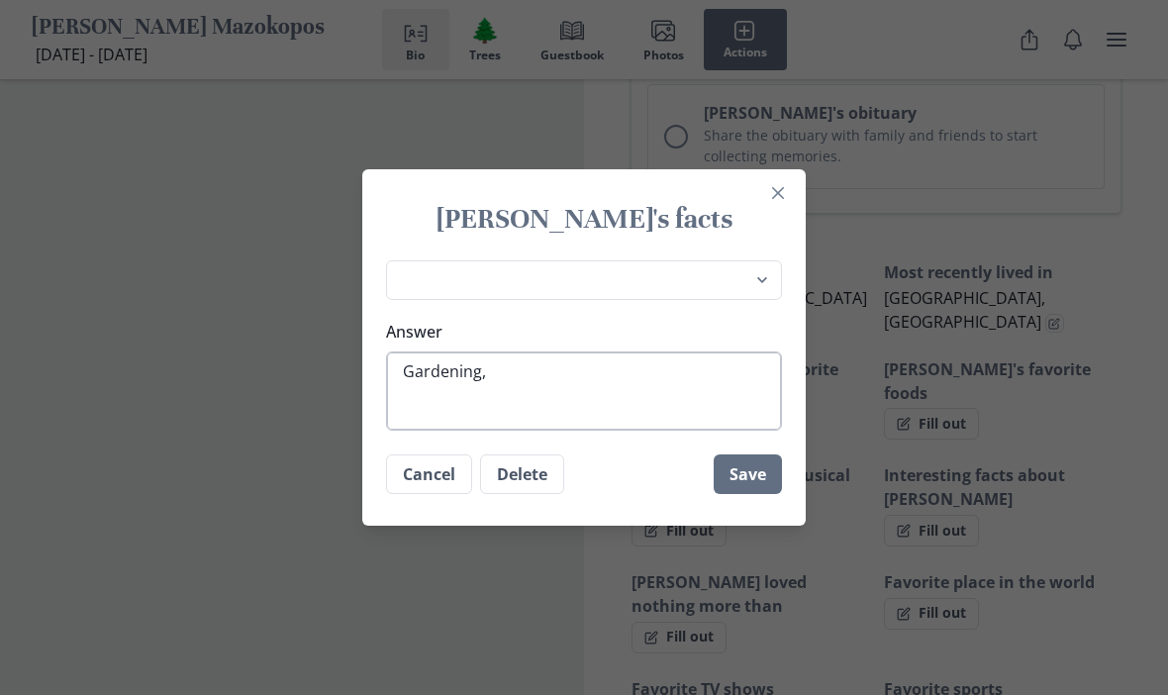
type textarea "Gardening, s"
type textarea "x"
type textarea "Gardening, se"
type textarea "x"
type textarea "Gardening, sewi"
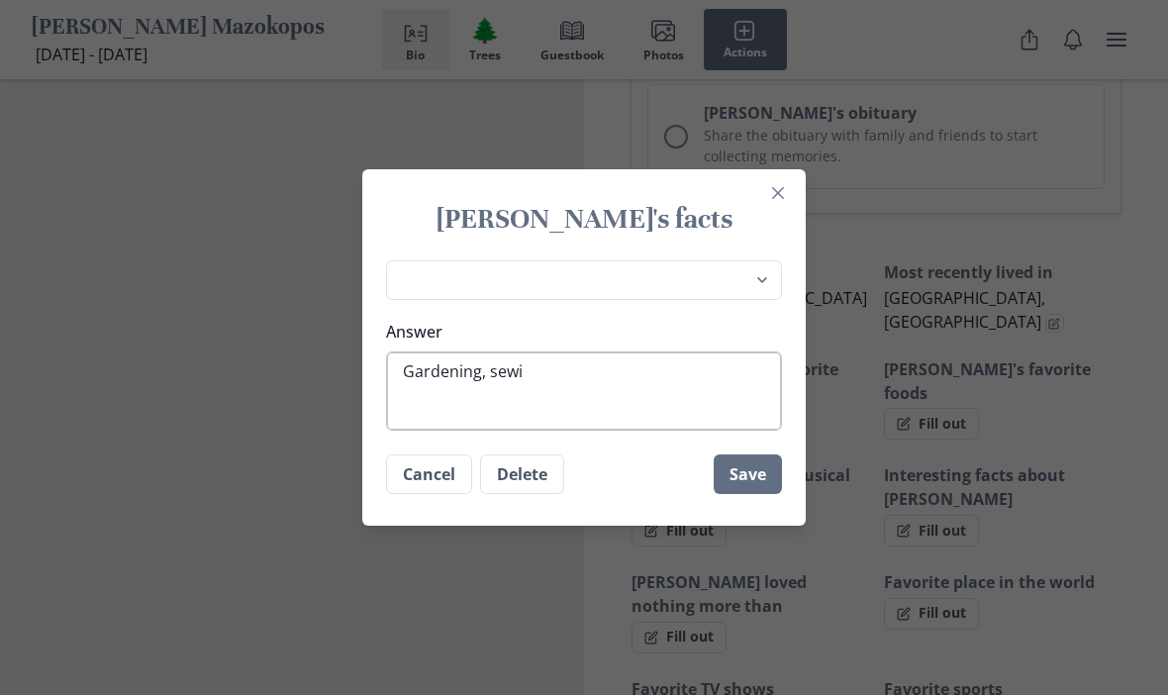
type textarea "x"
type textarea "Gardening, sewin"
type textarea "x"
type textarea "Gardening, sewing"
type textarea "x"
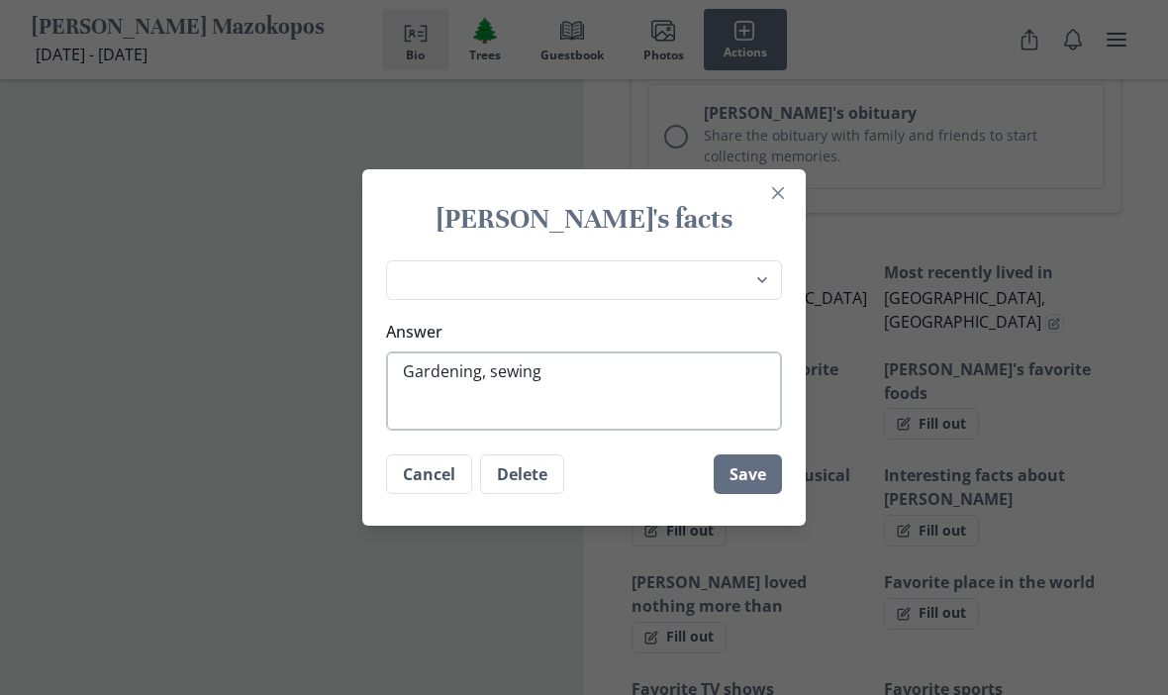
type textarea "Gardening, sewing,"
type textarea "x"
type textarea "Gardening, sewing,"
type textarea "x"
type textarea "Gardening, sewing, p"
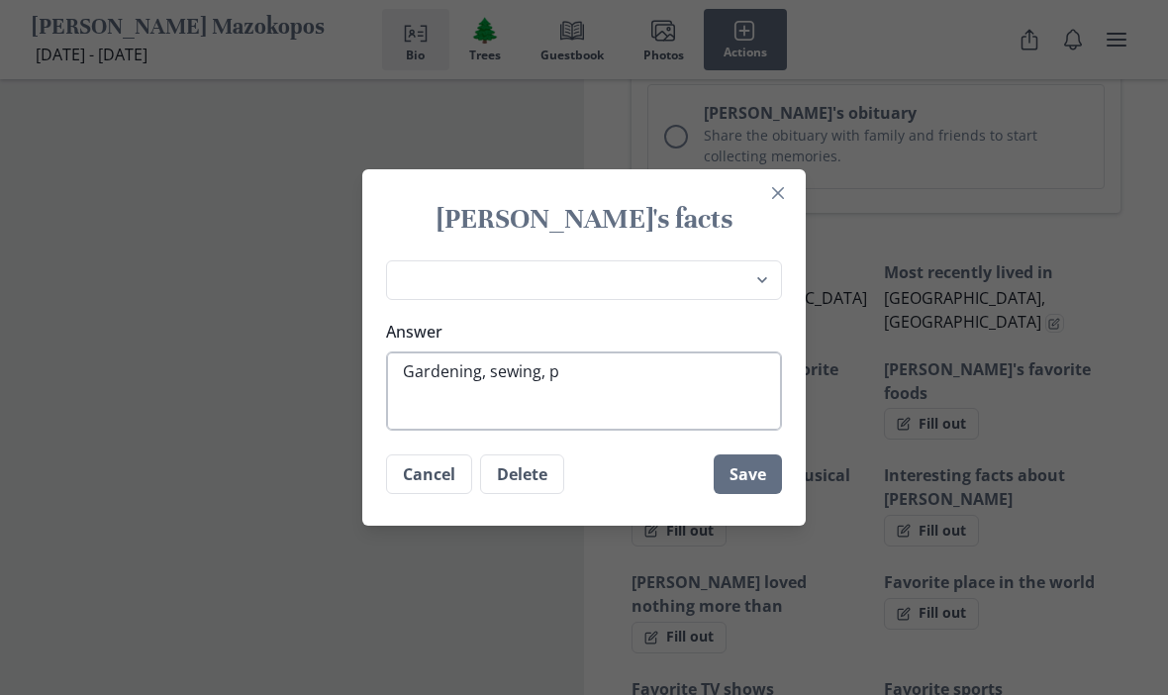
type textarea "x"
type textarea "Gardening, sewing, [GEOGRAPHIC_DATA]"
type textarea "x"
type textarea "Gardening, sewing, pai"
type textarea "x"
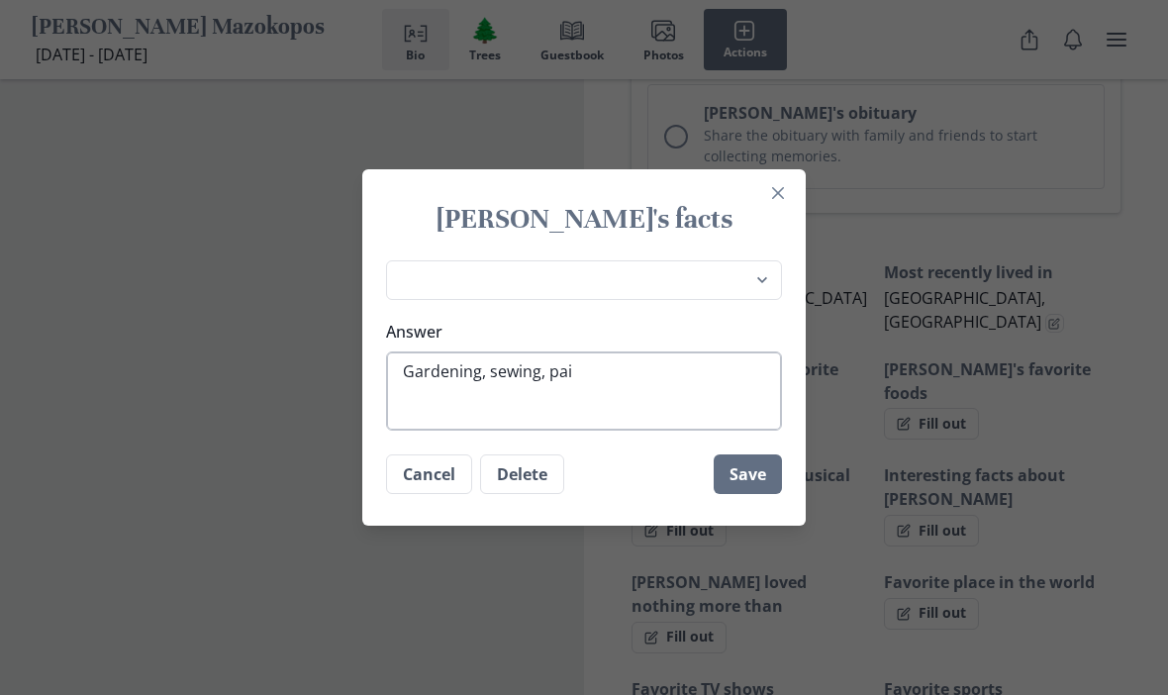
type textarea "Gardening, sewing, pain"
type textarea "x"
type textarea "Gardening, sewing, paint"
type textarea "x"
type textarea "Gardening, sewing, painti"
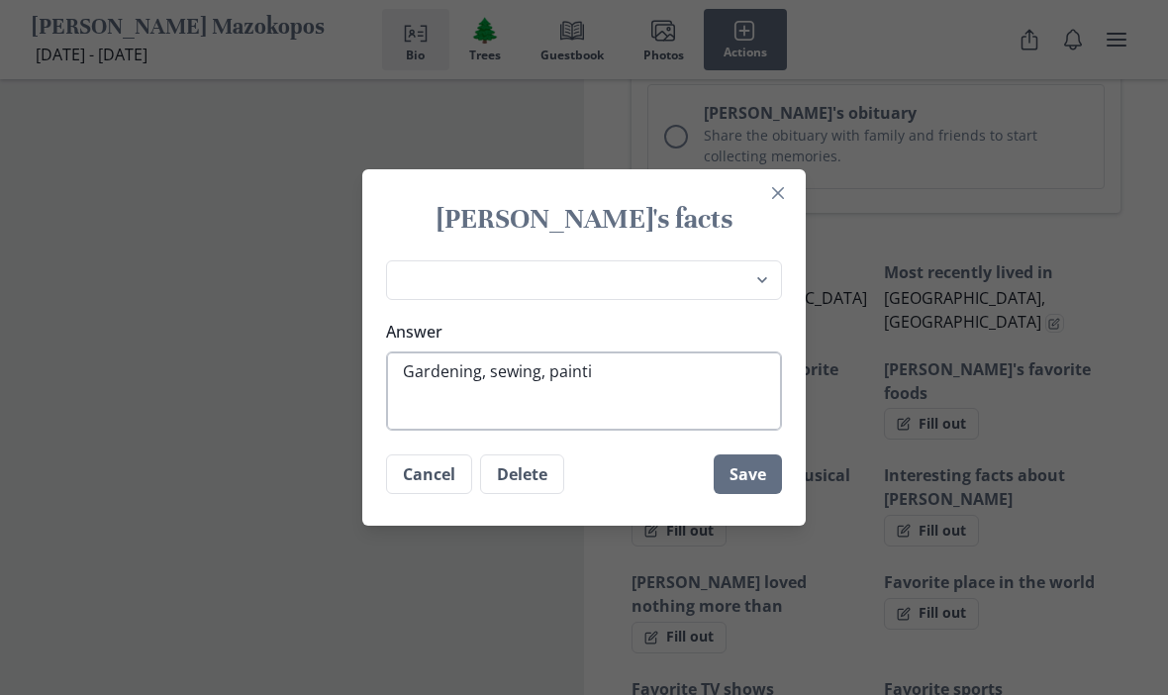
type textarea "x"
type textarea "Gardening, sewing, paintin"
type textarea "x"
type textarea "Gardening, sewing, painting"
type textarea "x"
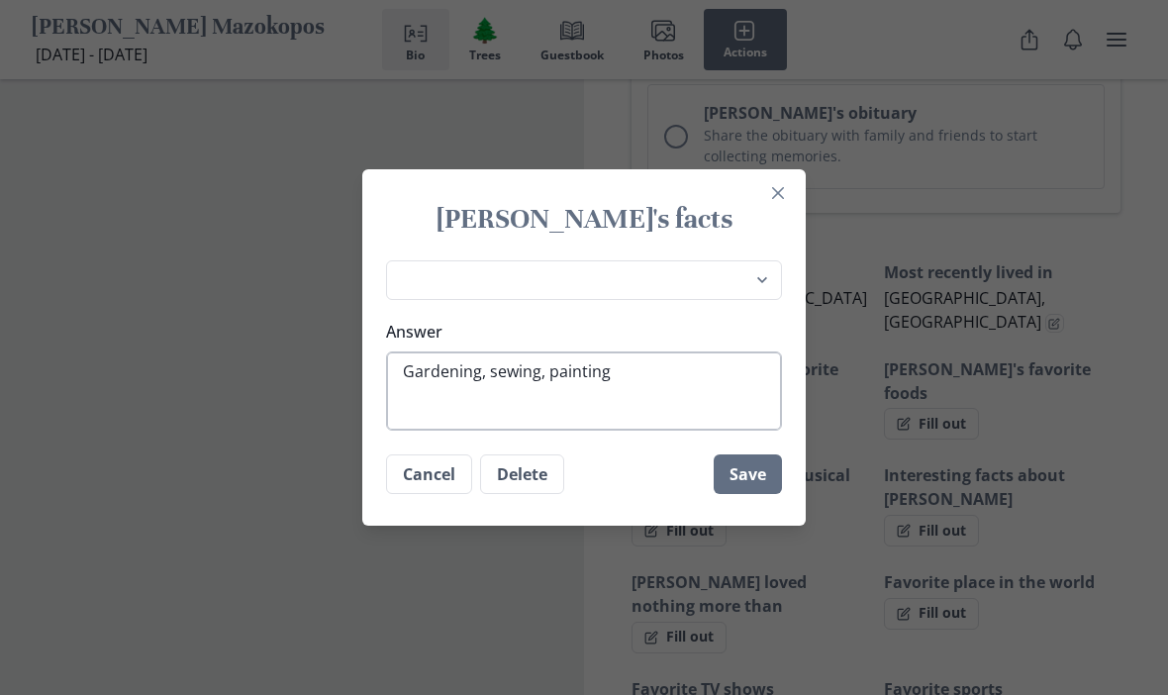
type textarea "Gardening, sewing, painting,"
type textarea "x"
type textarea "Gardening, sewing, painting,"
type textarea "x"
type textarea "Gardening, sewing, painting, k"
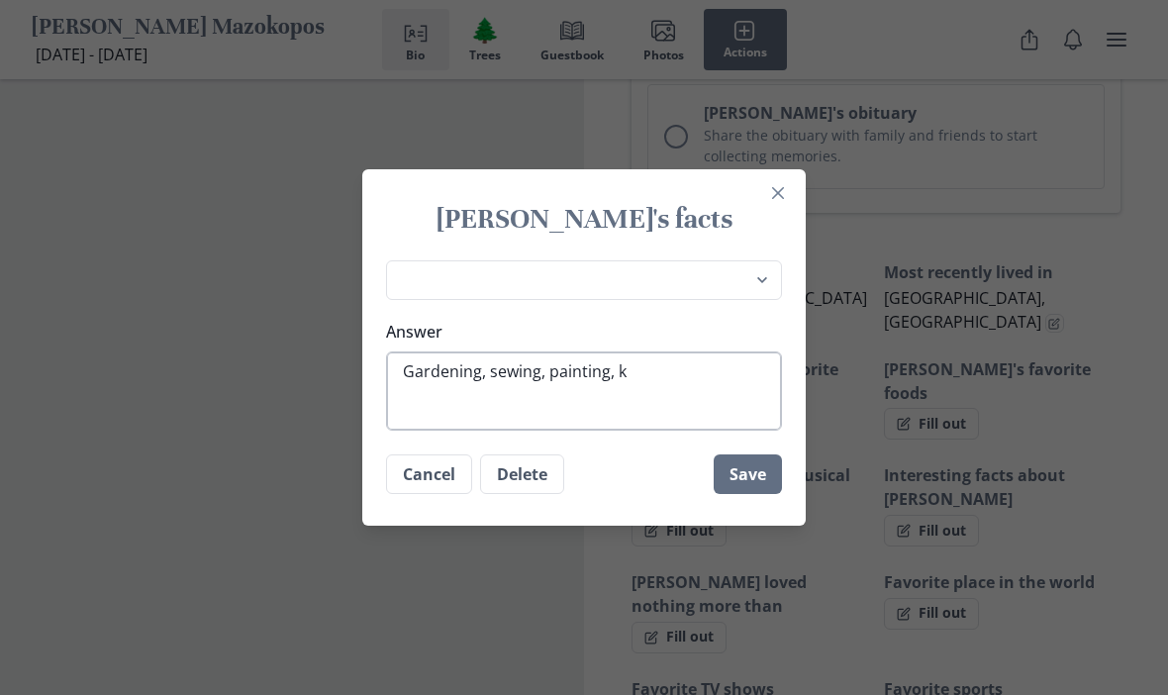
type textarea "x"
type textarea "Gardening, sewing, painting, kn"
type textarea "x"
type textarea "Gardening, sewing, painting, kni"
type textarea "x"
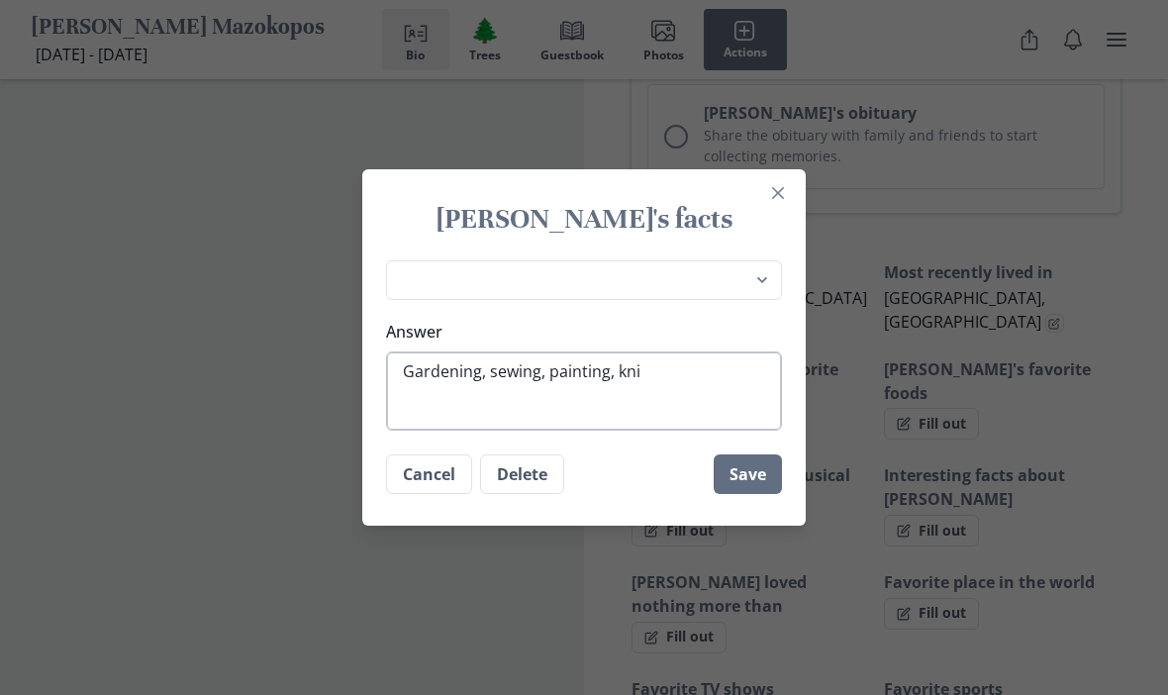
type textarea "Gardening, sewing, painting, knit"
type textarea "x"
type textarea "Gardening, sewing, painting, kniti"
type textarea "x"
type textarea "Gardening, sewing, painting, knitin"
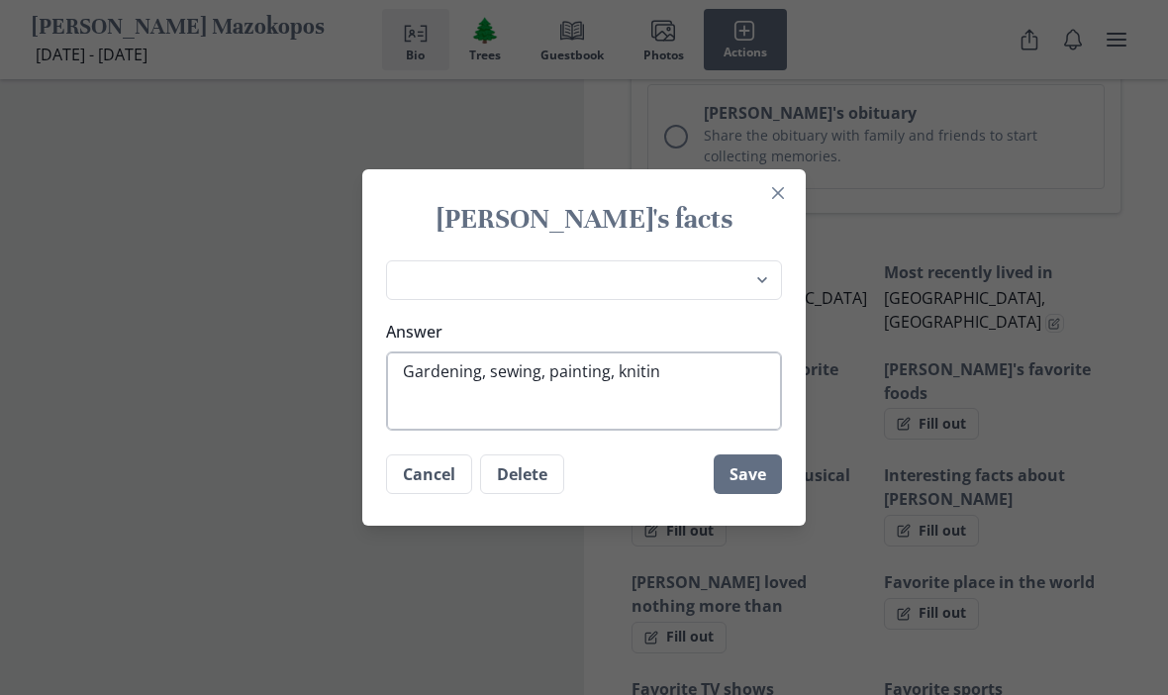
type textarea "x"
type textarea "Gardening, sewing, painting, kniting"
type textarea "x"
type textarea "Gardening, sewing, painting, knitting"
type textarea "x"
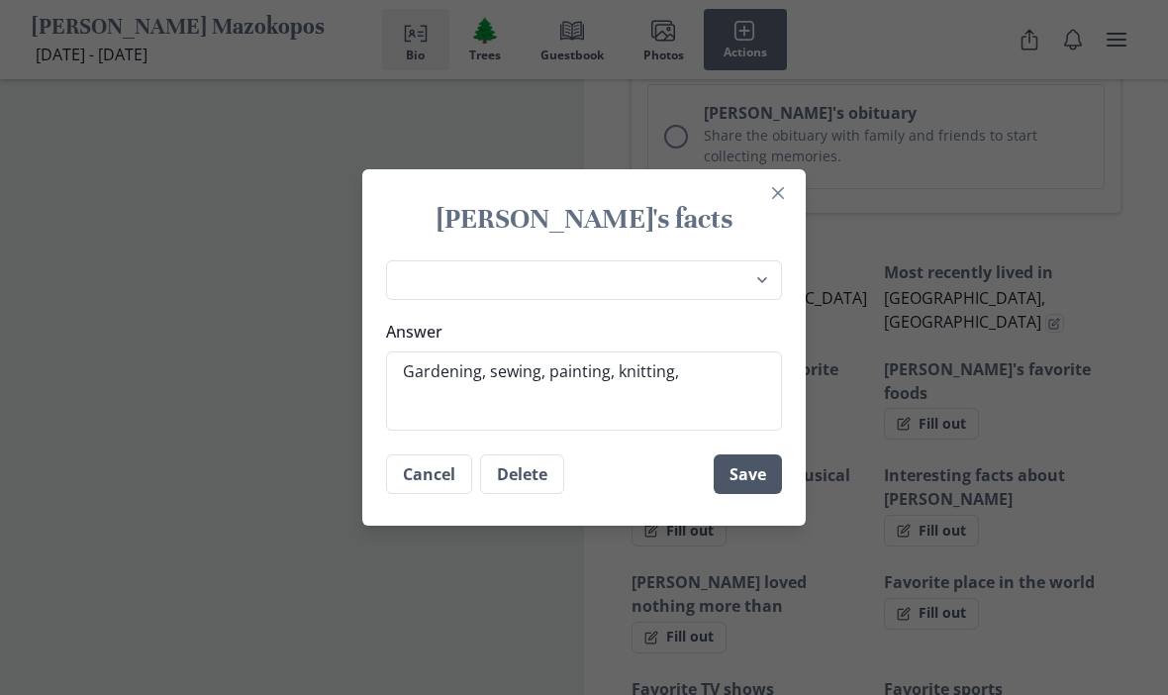
type textarea "Gardening, sewing, painting, knitting,"
click at [764, 494] on button "Save" at bounding box center [747, 474] width 68 height 40
type textarea "x"
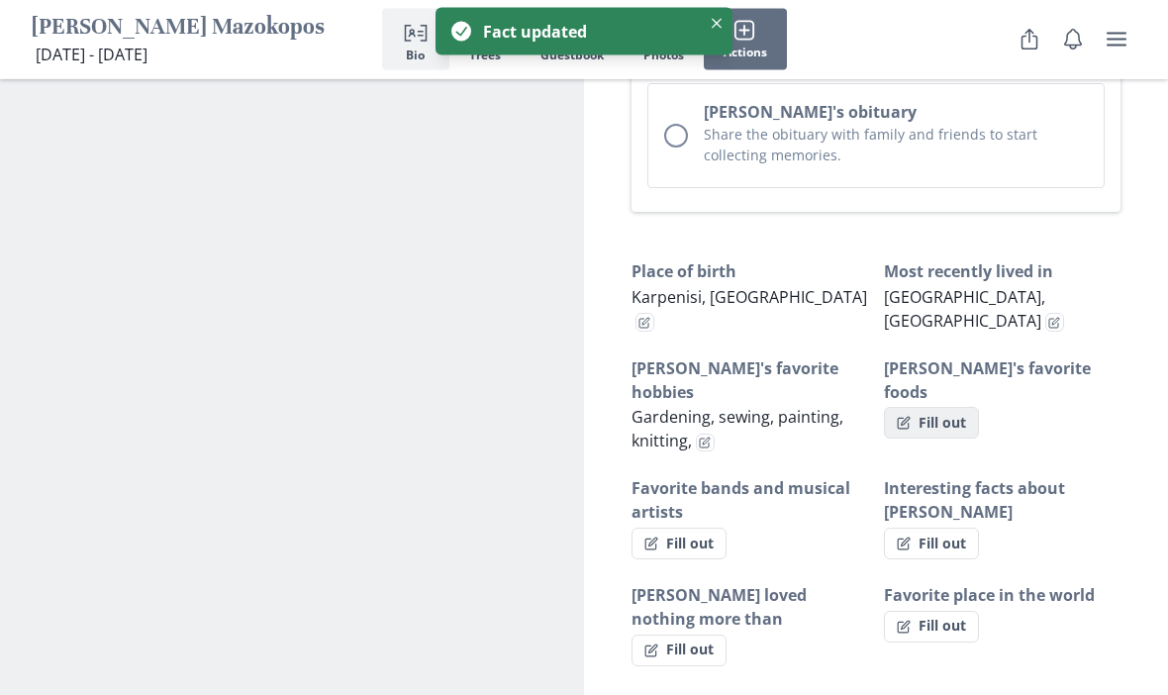
click at [956, 408] on button "Fill out" at bounding box center [931, 424] width 95 height 32
select select "[PERSON_NAME]'s favorite foods"
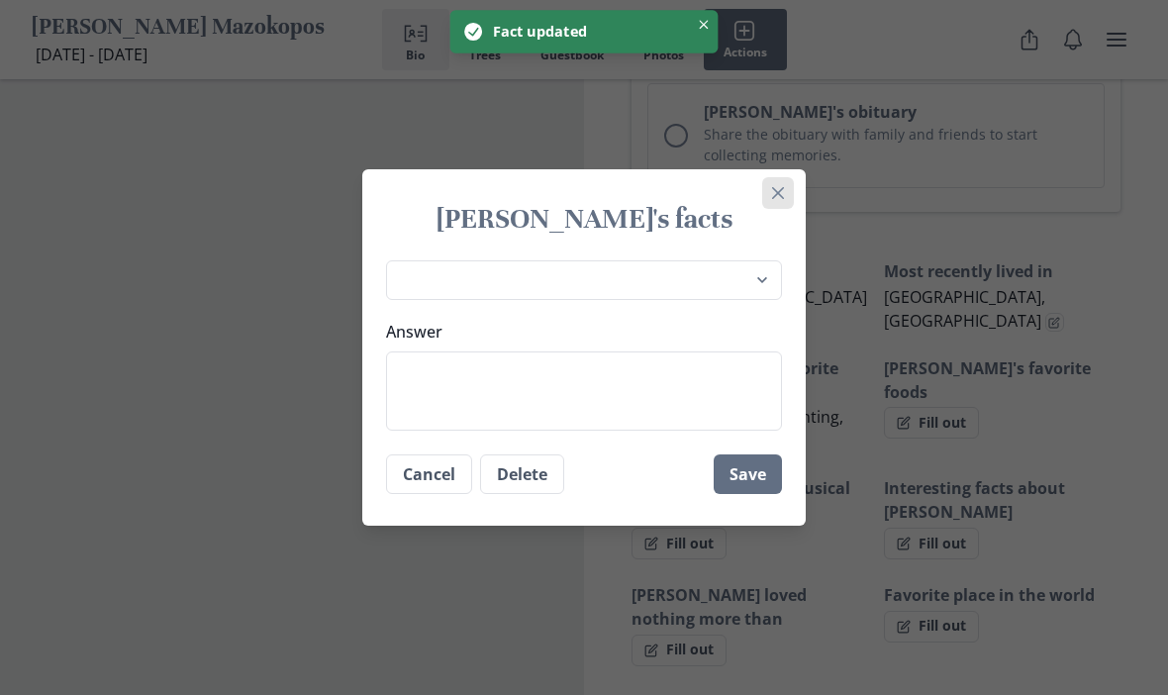
click at [777, 209] on button "Close" at bounding box center [778, 193] width 32 height 32
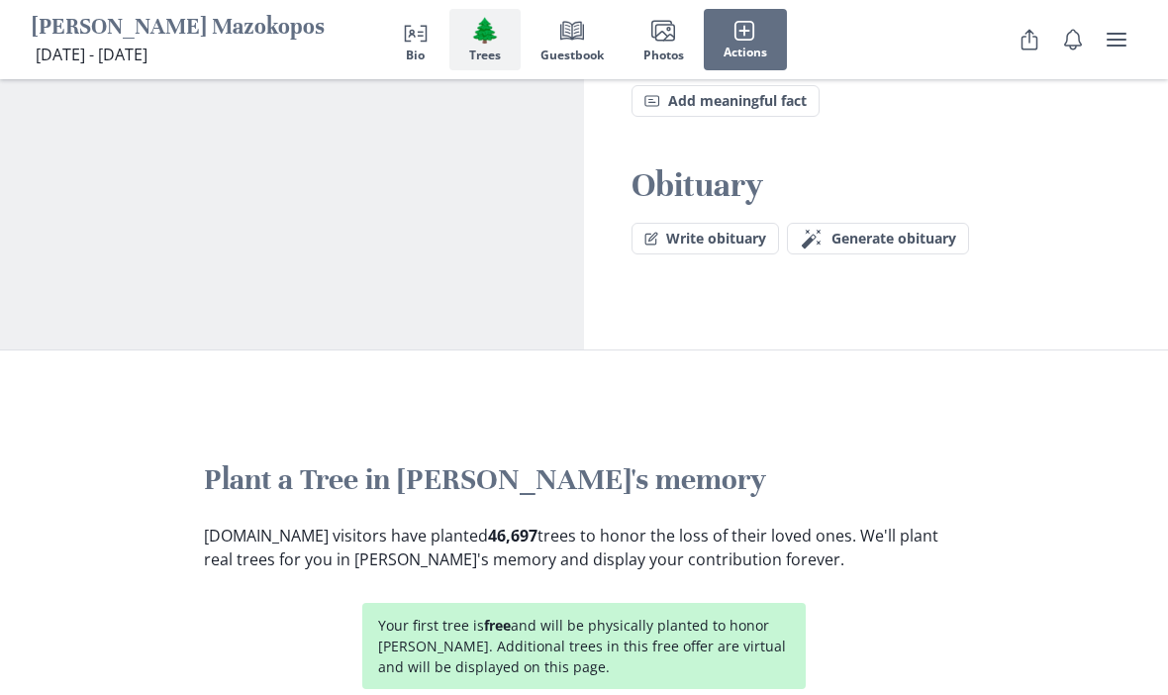
scroll to position [1991, 0]
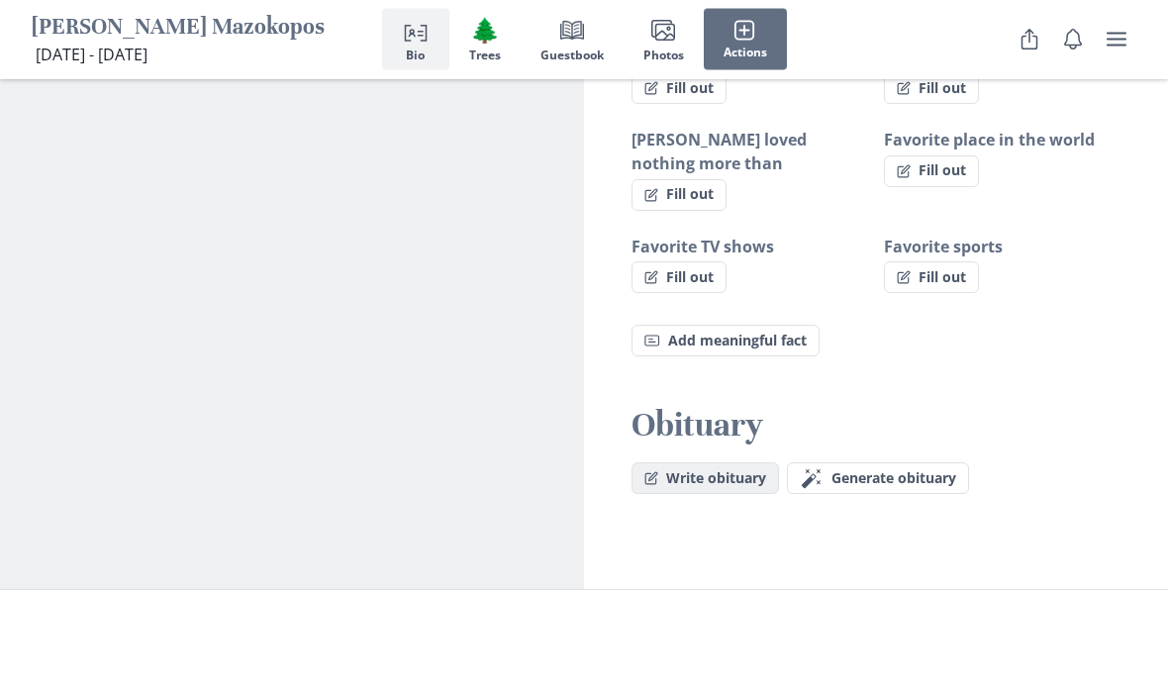
click at [702, 463] on button "Write obituary" at bounding box center [704, 479] width 147 height 32
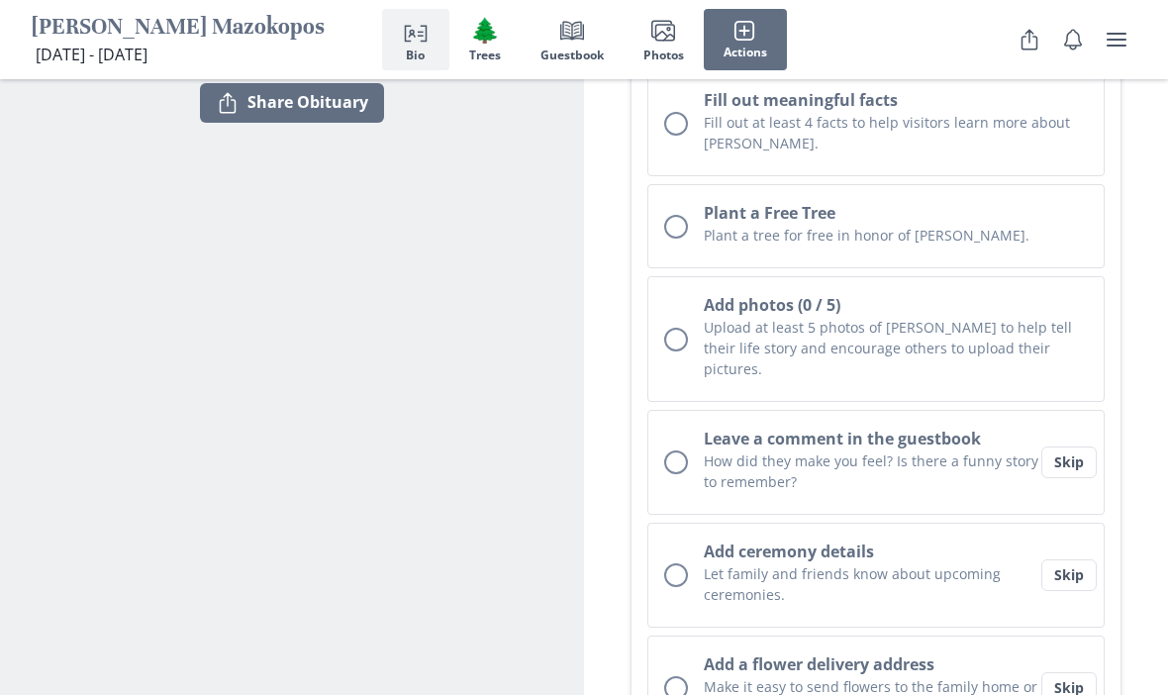
scroll to position [470, 0]
